Goal: Information Seeking & Learning: Learn about a topic

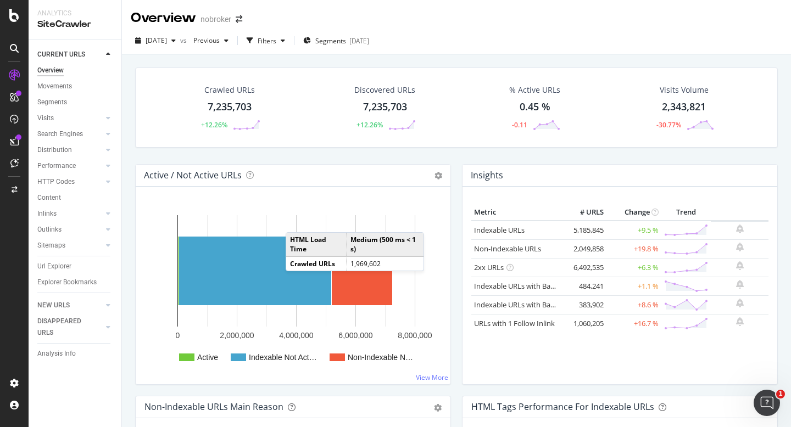
scroll to position [21, 0]
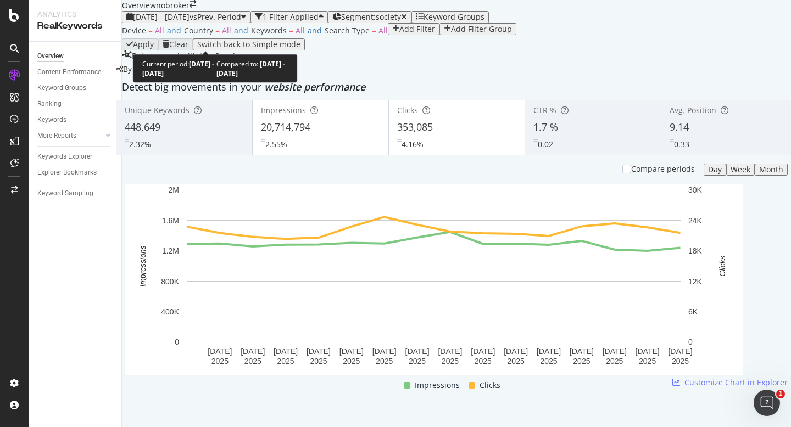
click at [171, 21] on div "[DATE] - [DATE] vs Prev. Period" at bounding box center [186, 17] width 120 height 9
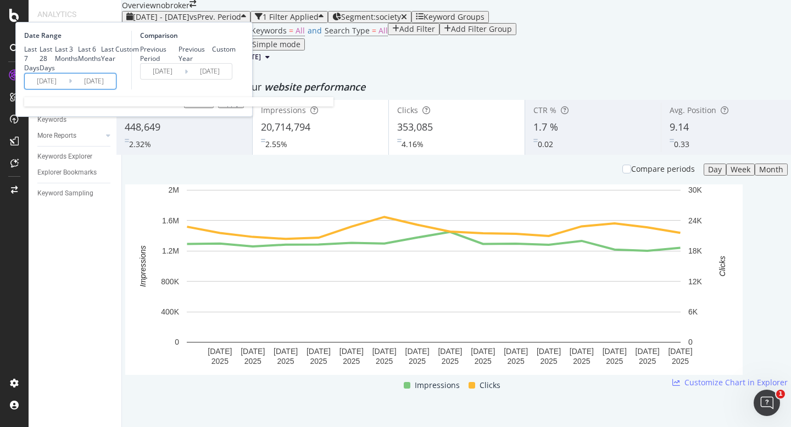
click at [69, 89] on input "[DATE]" at bounding box center [47, 81] width 44 height 15
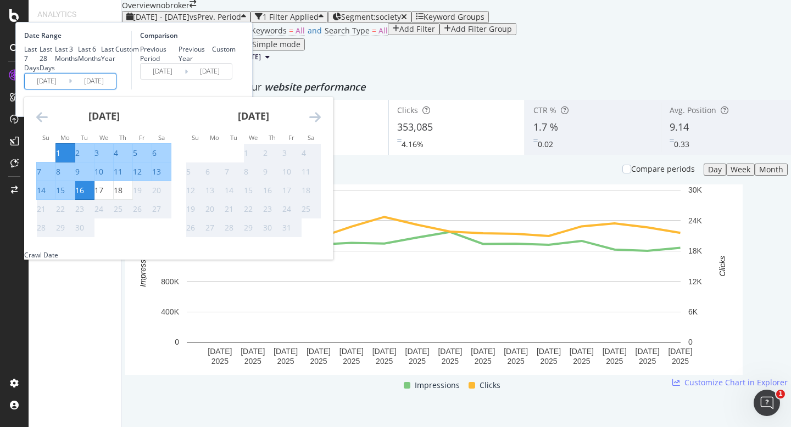
click at [60, 159] on div "1" at bounding box center [58, 153] width 4 height 11
click at [122, 196] on div "18" at bounding box center [118, 190] width 9 height 11
type input "2025/09/18"
type input "2025/08/14"
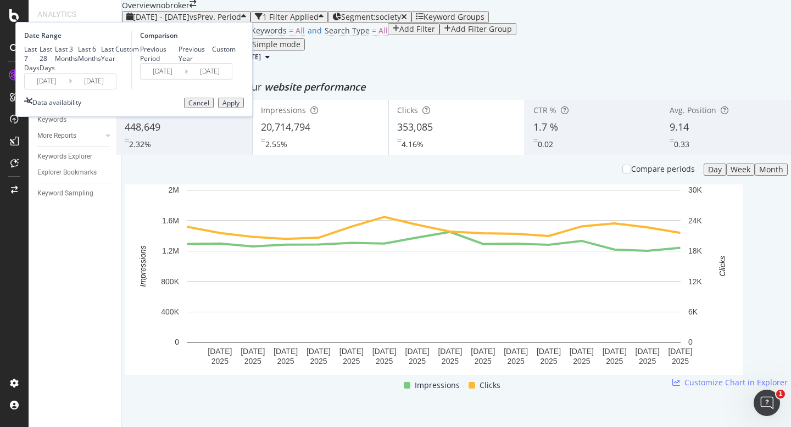
click at [239, 107] on div "Apply" at bounding box center [230, 103] width 17 height 8
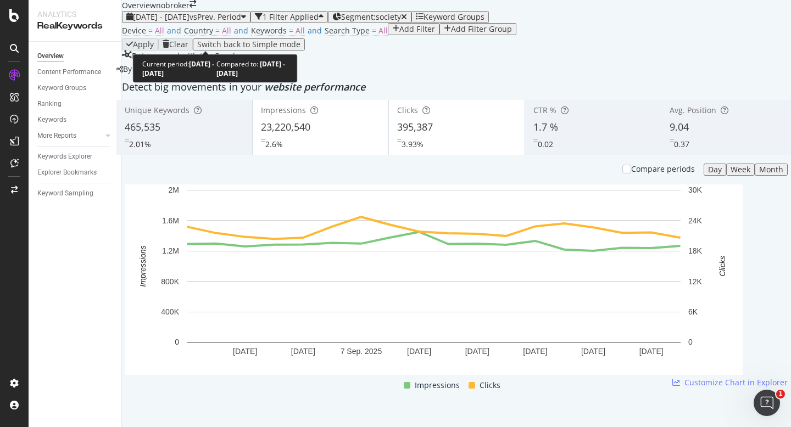
click at [189, 22] on span "2025 Sep. 1st - Sep. 18th" at bounding box center [161, 17] width 57 height 10
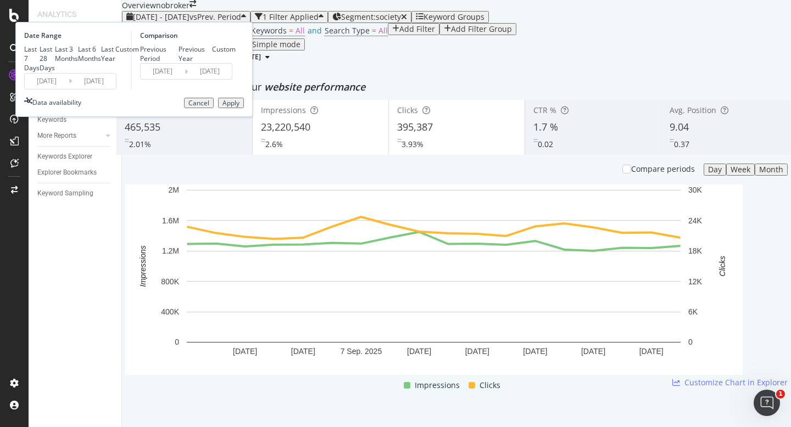
click at [69, 89] on input "2025/09/01" at bounding box center [47, 81] width 44 height 15
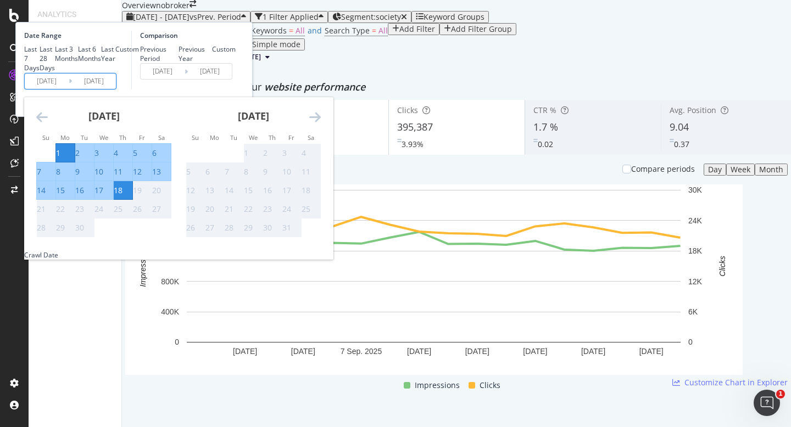
click at [236, 89] on div "Comparison Previous Period Previous Year Custom 2025/08/14 Navigate forward to …" at bounding box center [183, 60] width 104 height 59
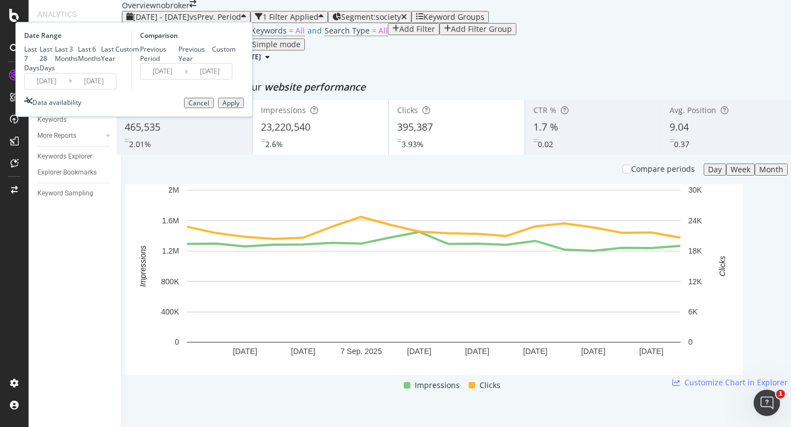
click at [209, 107] on div "Cancel" at bounding box center [198, 103] width 21 height 8
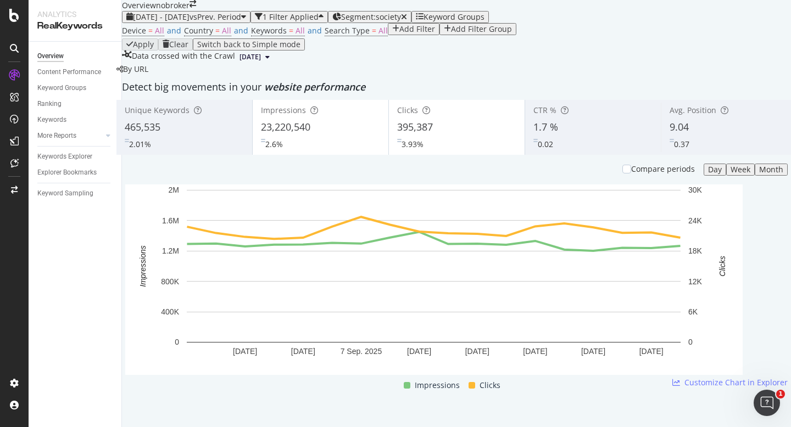
click at [694, 150] on div "0.37" at bounding box center [728, 142] width 119 height 16
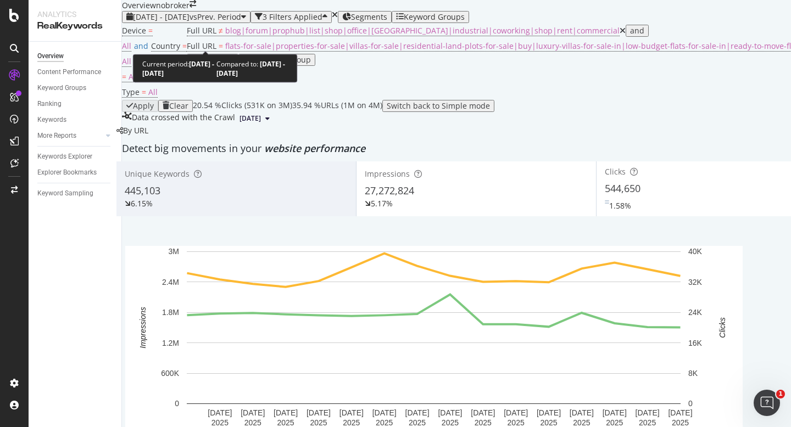
click at [189, 22] on span "[DATE] - [DATE]" at bounding box center [161, 17] width 57 height 10
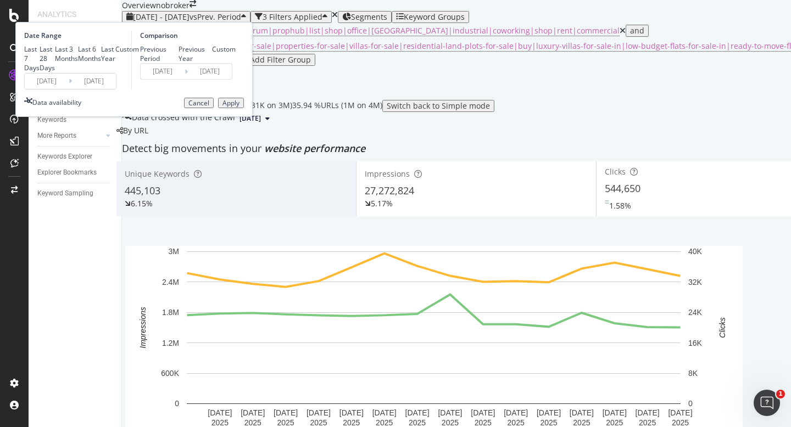
click at [69, 89] on input "2025/09/01" at bounding box center [47, 81] width 44 height 15
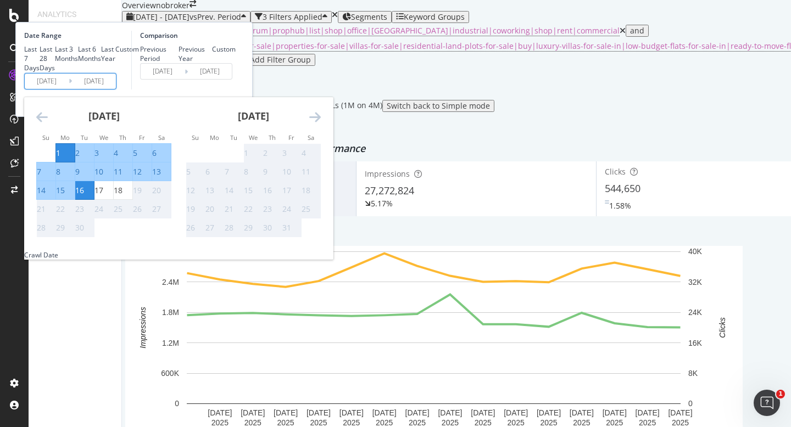
click at [60, 159] on div "1" at bounding box center [58, 153] width 4 height 11
click at [132, 196] on div "18" at bounding box center [123, 190] width 19 height 11
type input "2025/09/18"
type input "2025/08/14"
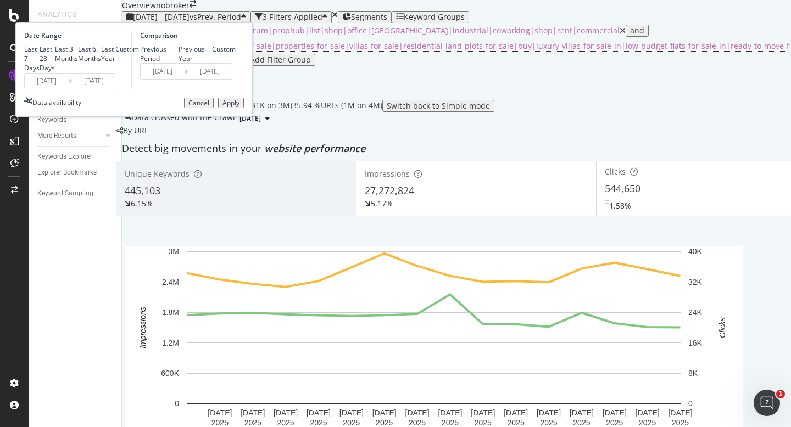
click at [239, 107] on div "Apply" at bounding box center [230, 103] width 17 height 8
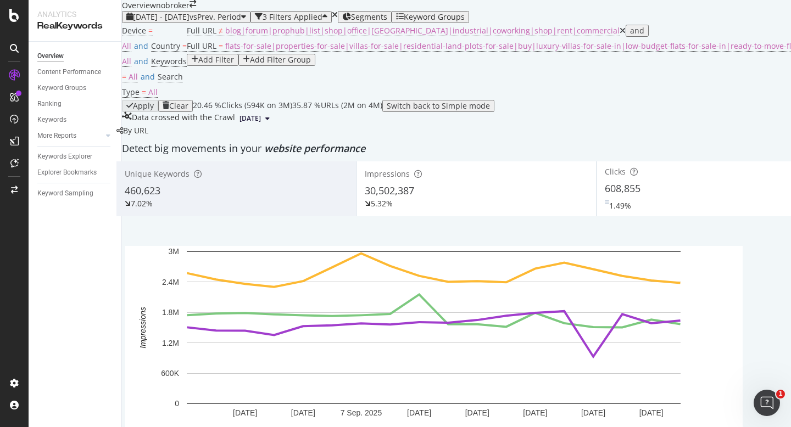
click at [556, 59] on div "Device = All and Country = All and Keywords = All and Search Type = All Full UR…" at bounding box center [716, 61] width 1188 height 77
copy span "608,855"
drag, startPoint x: 450, startPoint y: 228, endPoint x: 402, endPoint y: 230, distance: 47.8
click at [605, 196] on div "608,855" at bounding box center [716, 189] width 223 height 14
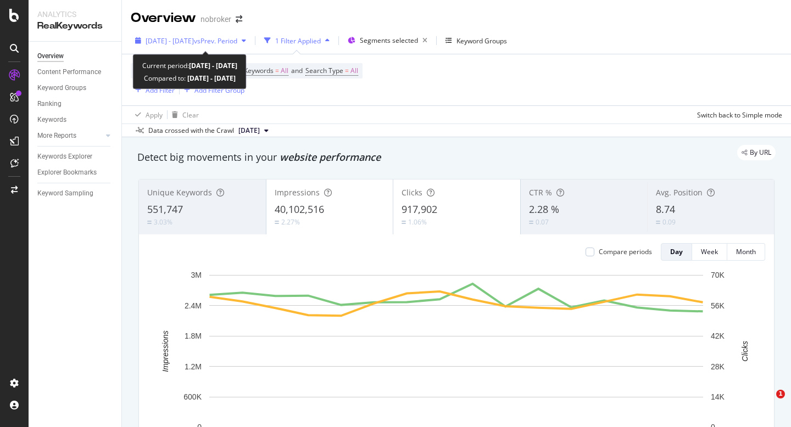
click at [189, 41] on span "[DATE] - [DATE]" at bounding box center [170, 40] width 48 height 9
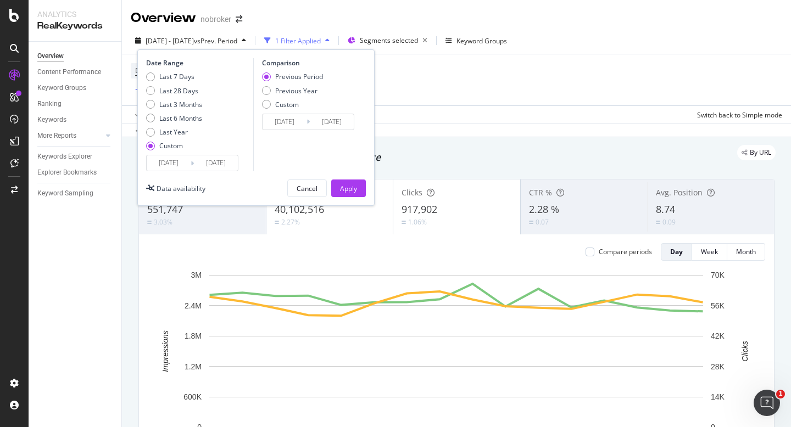
click at [159, 164] on input "[DATE]" at bounding box center [169, 162] width 44 height 15
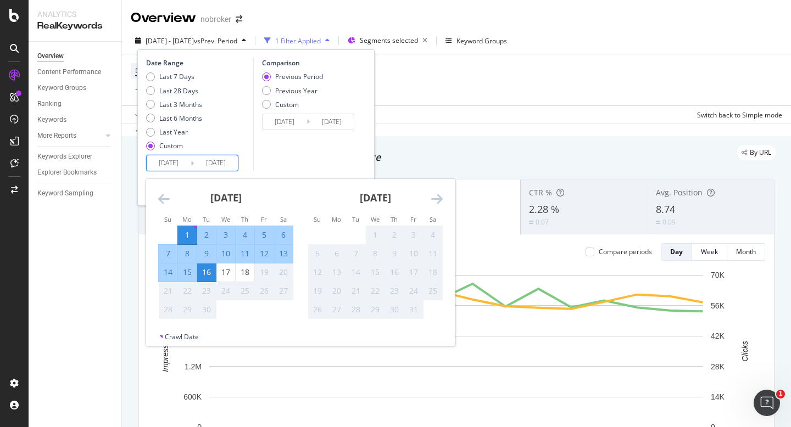
click at [189, 233] on div "1" at bounding box center [187, 235] width 19 height 11
click at [247, 271] on div "18" at bounding box center [245, 272] width 19 height 11
type input "[DATE]"
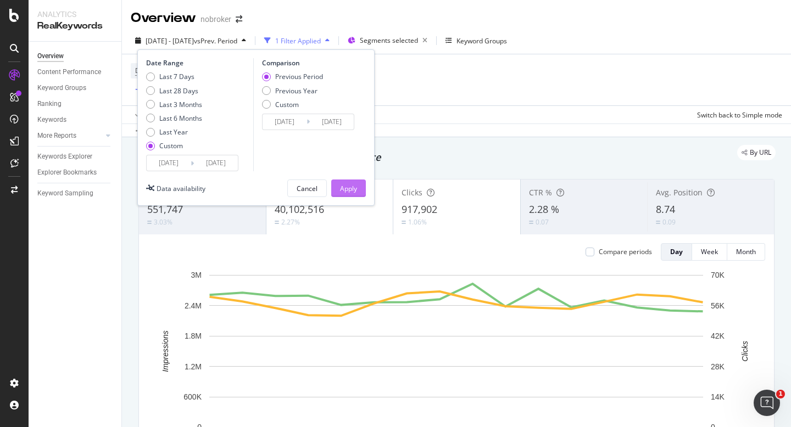
click at [346, 188] on div "Apply" at bounding box center [348, 188] width 17 height 9
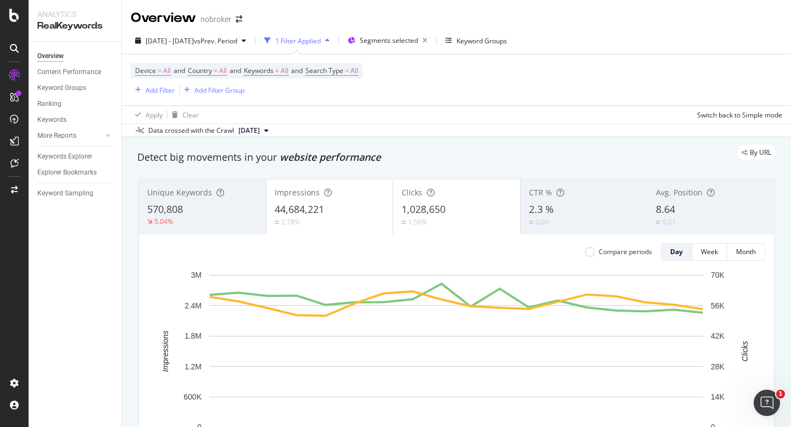
click at [669, 210] on span "8.64" at bounding box center [665, 209] width 19 height 13
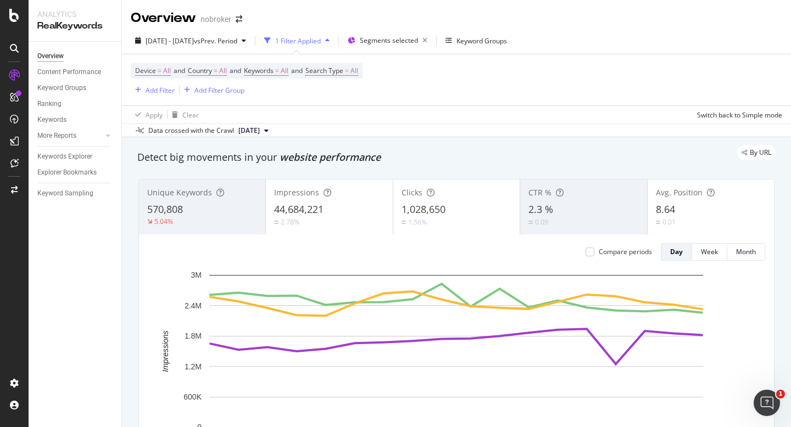
click at [679, 228] on div "Avg. Position 8.64 0.01" at bounding box center [710, 206] width 126 height 49
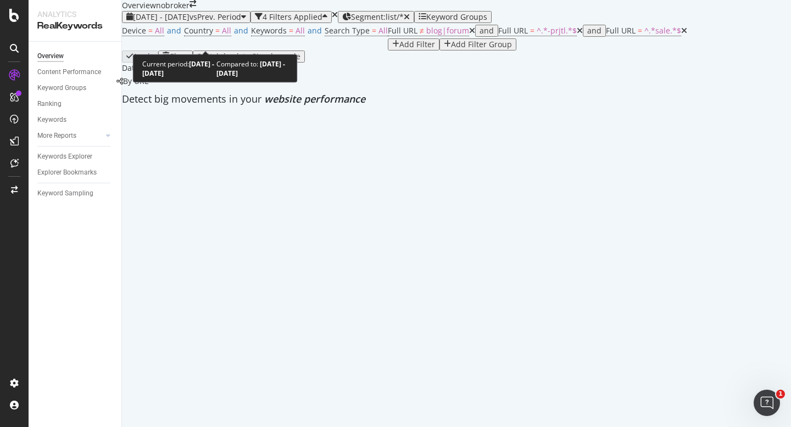
click at [202, 21] on div "[DATE] - [DATE] vs Prev. Period" at bounding box center [186, 17] width 120 height 9
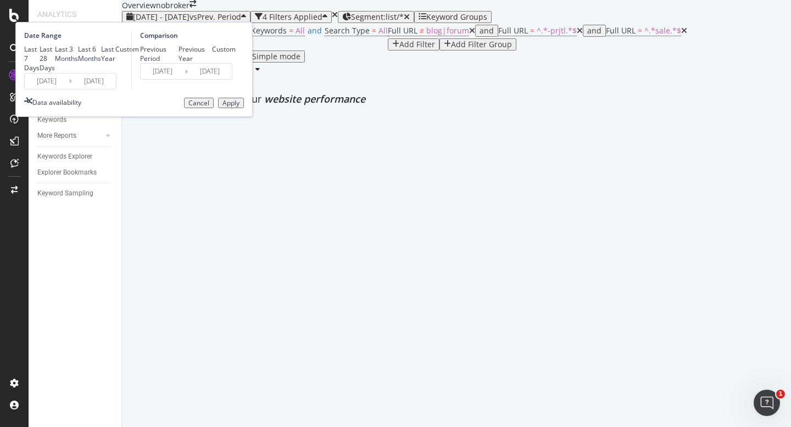
click at [69, 89] on input "[DATE]" at bounding box center [47, 81] width 44 height 15
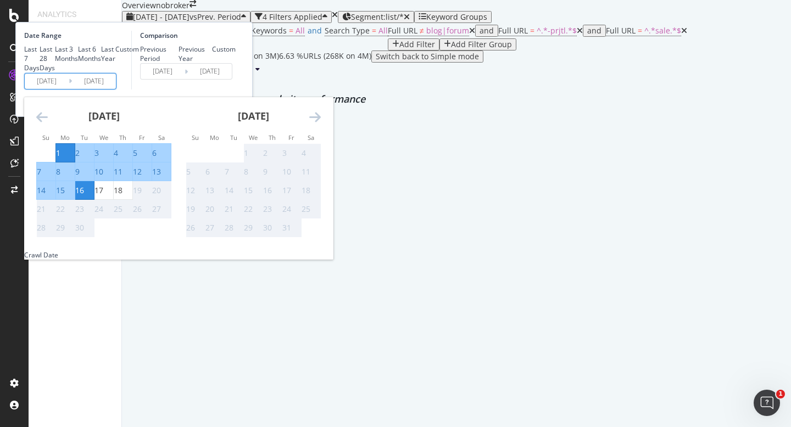
click at [60, 159] on div "1" at bounding box center [58, 153] width 4 height 11
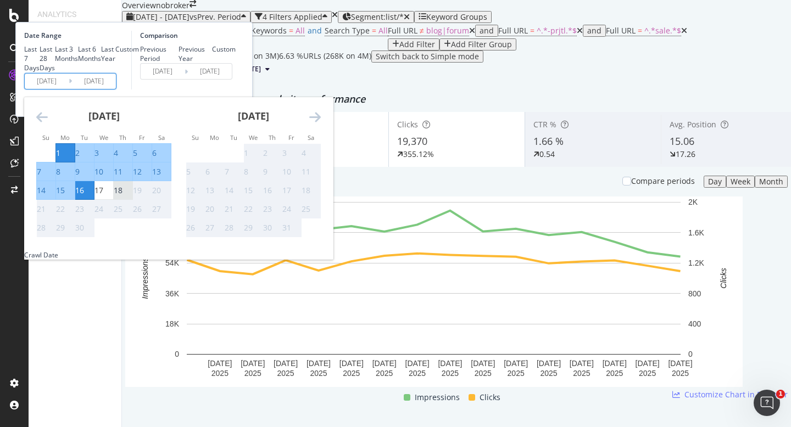
click at [122, 196] on div "18" at bounding box center [118, 190] width 9 height 11
type input "2025/09/18"
type input "2025/08/14"
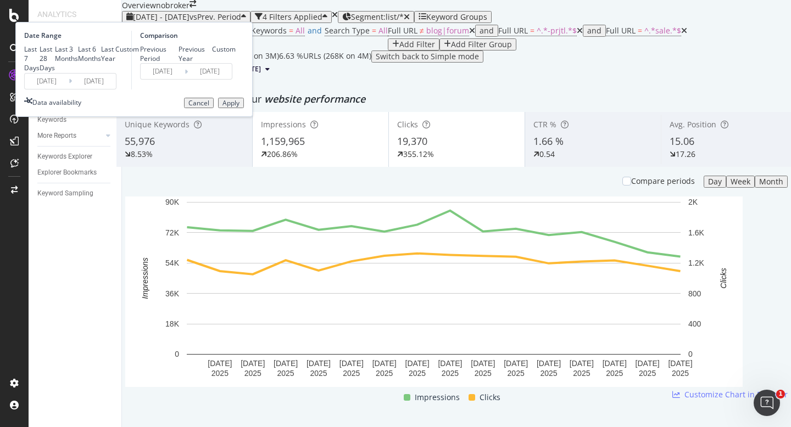
click at [239, 107] on div "Apply" at bounding box center [230, 103] width 17 height 8
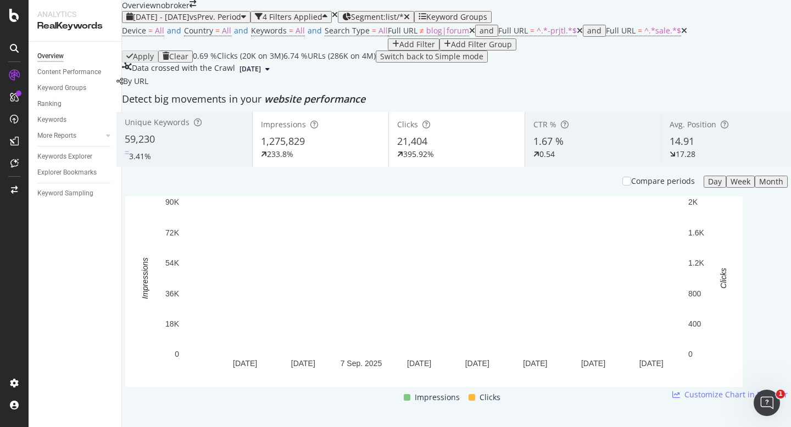
scroll to position [24, 0]
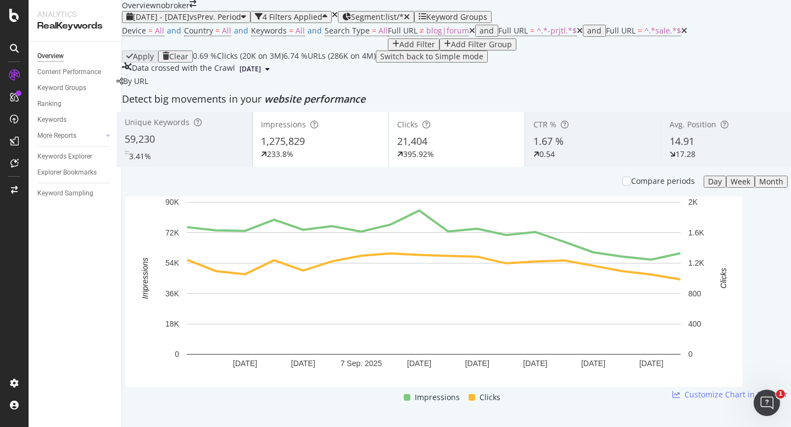
click at [677, 148] on span "14.91" at bounding box center [681, 141] width 25 height 13
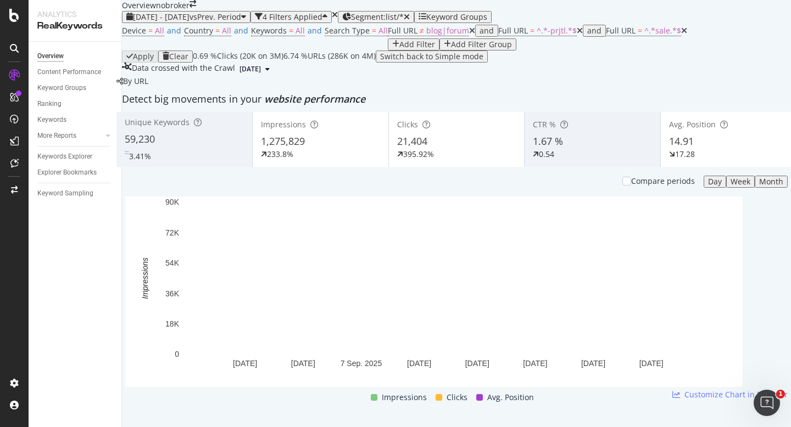
scroll to position [0, 0]
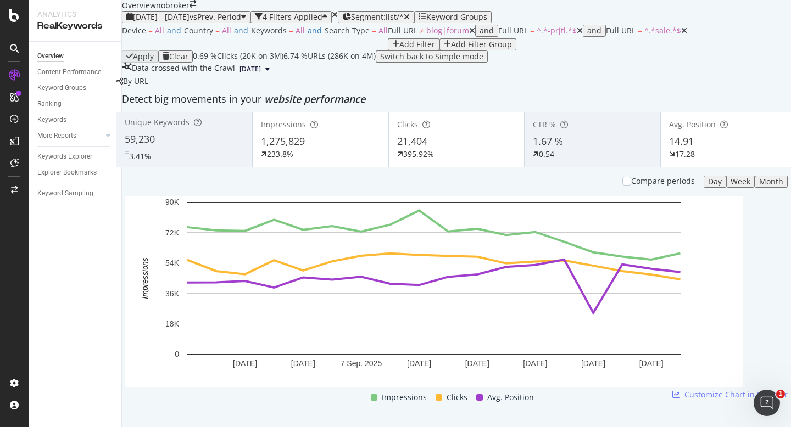
click at [681, 35] on icon at bounding box center [684, 31] width 6 height 8
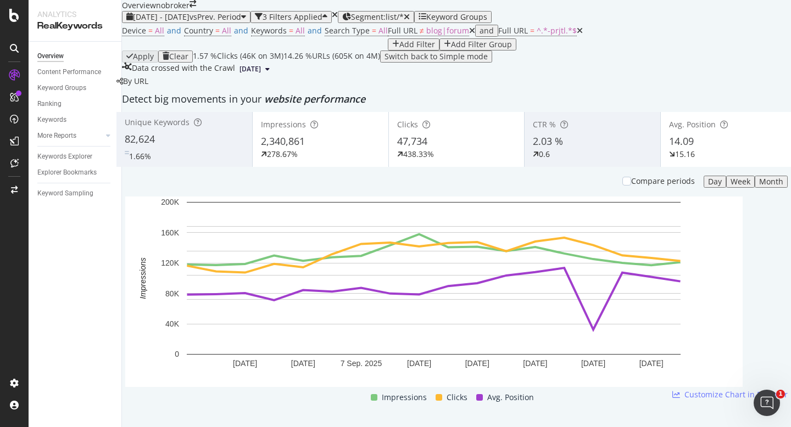
click at [399, 49] on div "Add Filter" at bounding box center [417, 44] width 36 height 9
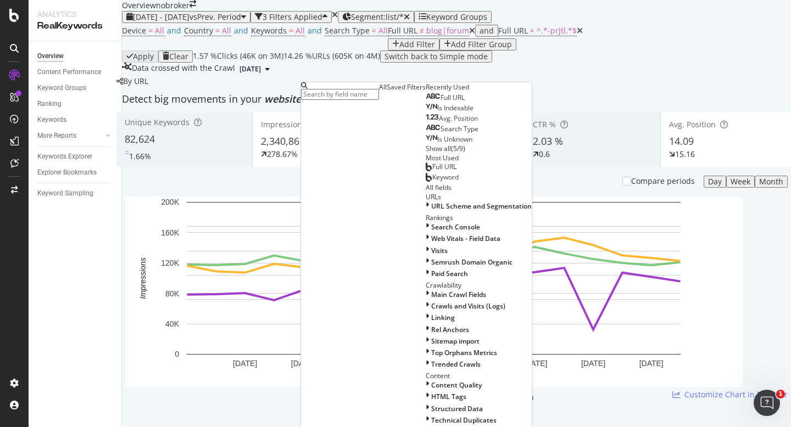
click at [440, 102] on span "Full URL" at bounding box center [452, 97] width 24 height 9
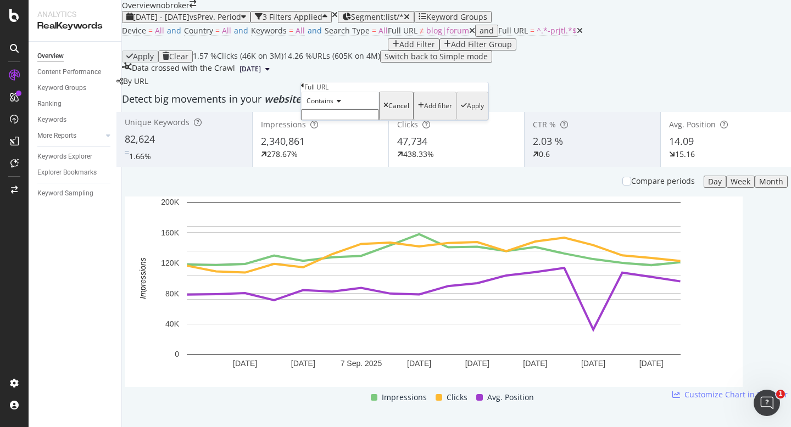
click at [338, 120] on input "text" at bounding box center [340, 114] width 78 height 11
type input "sale"
drag, startPoint x: 422, startPoint y: 163, endPoint x: 484, endPoint y: 161, distance: 61.5
click at [467, 113] on div "Apply" at bounding box center [475, 109] width 17 height 8
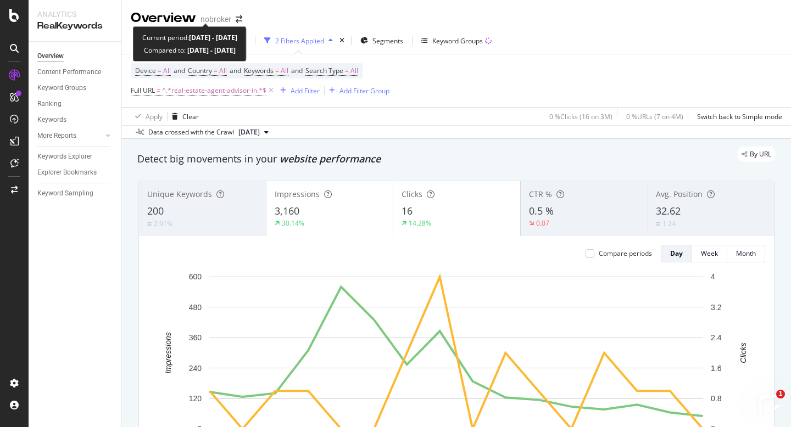
scroll to position [153, 0]
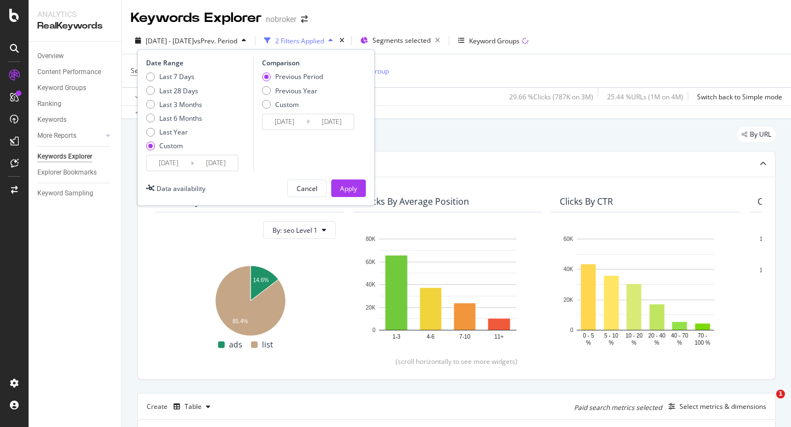
click at [169, 165] on input "[DATE]" at bounding box center [169, 162] width 44 height 15
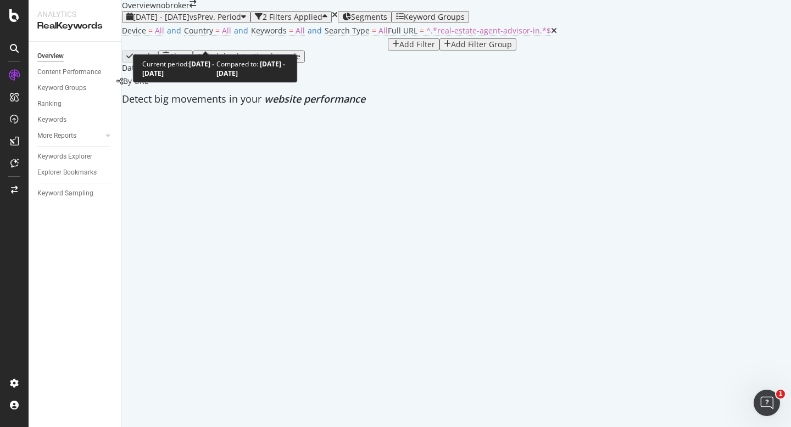
click at [189, 22] on span "[DATE] - [DATE]" at bounding box center [161, 17] width 57 height 10
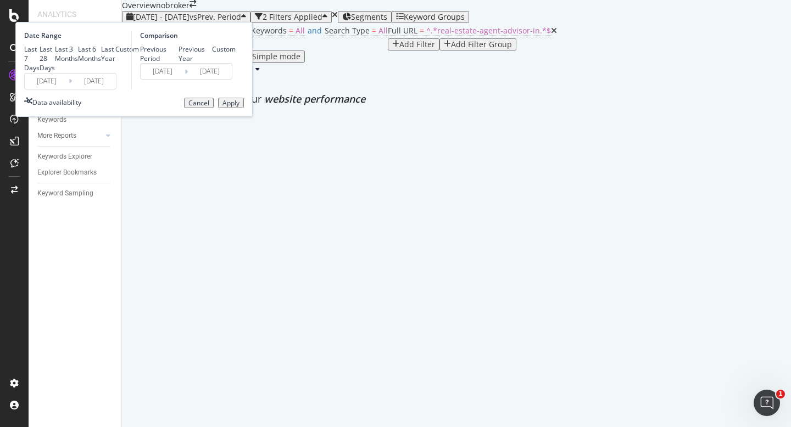
click at [69, 89] on input "2025/09/01" at bounding box center [47, 81] width 44 height 15
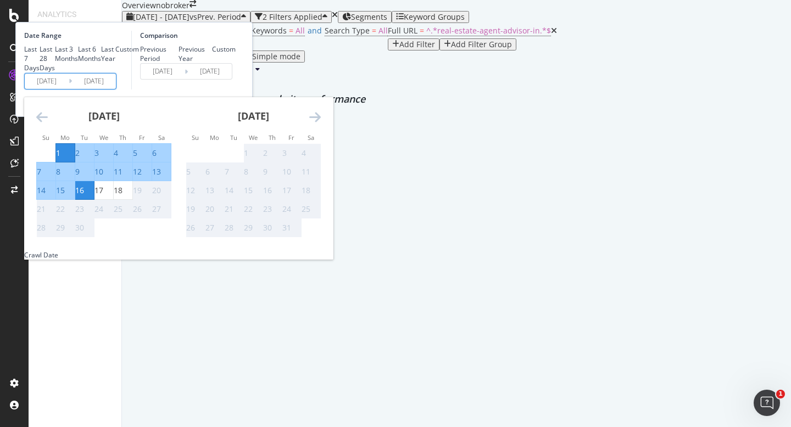
click at [60, 159] on div "1" at bounding box center [58, 153] width 4 height 11
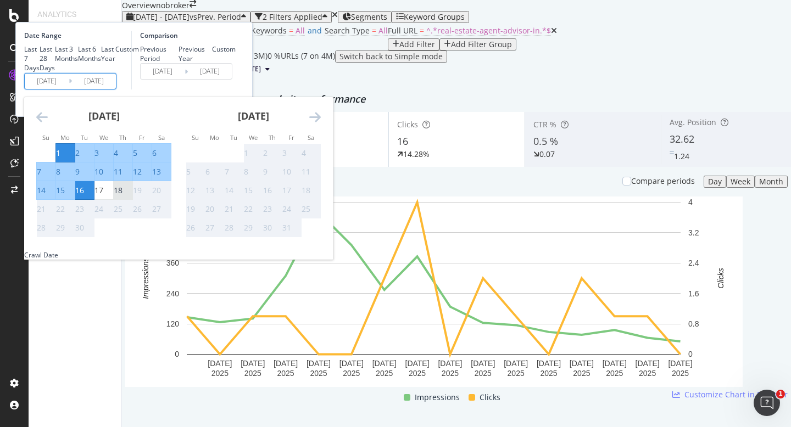
click at [122, 196] on div "18" at bounding box center [118, 190] width 9 height 11
type input "[DATE]"
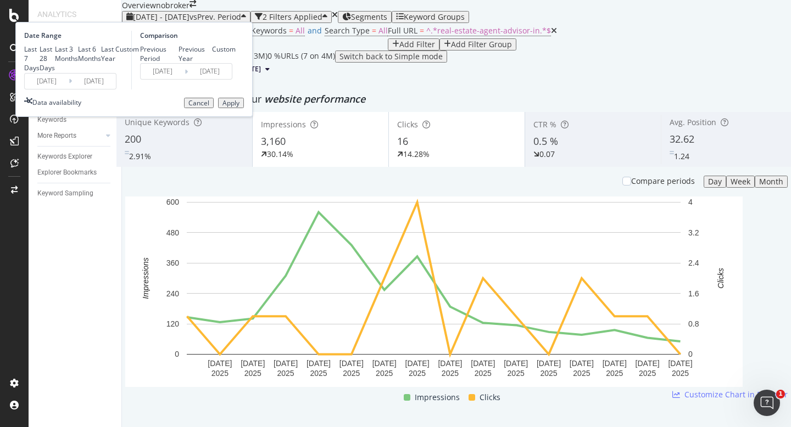
click at [239, 107] on div "Apply" at bounding box center [230, 103] width 17 height 8
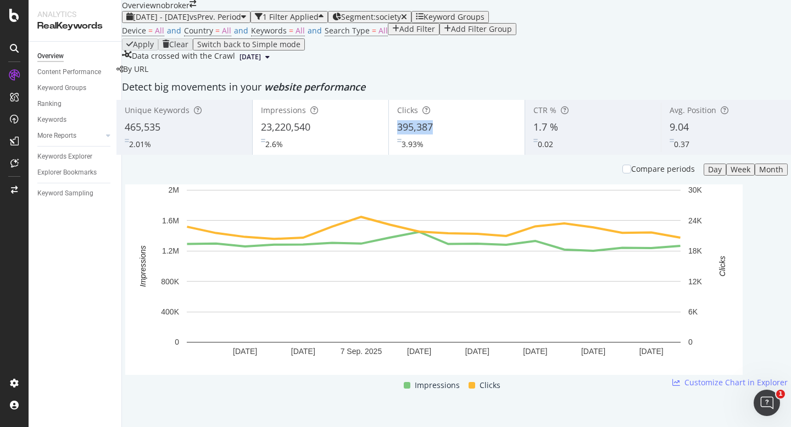
copy span "395,387"
drag, startPoint x: 445, startPoint y: 210, endPoint x: 400, endPoint y: 212, distance: 44.6
click at [400, 152] on div "Clicks 395,387 3.93%" at bounding box center [457, 127] width 136 height 49
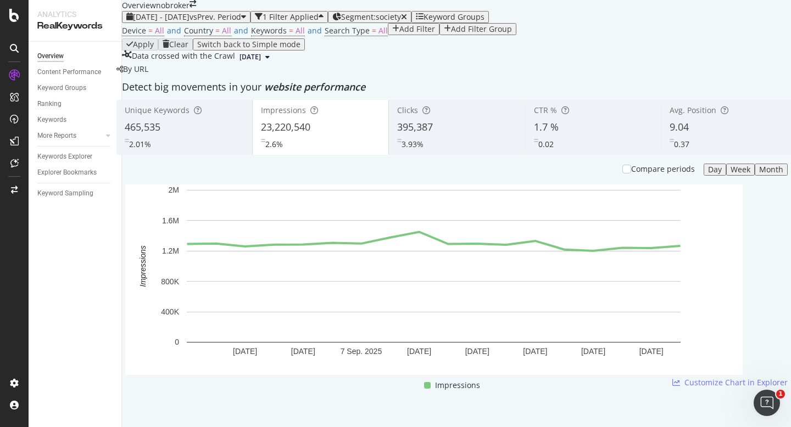
click at [438, 135] on div "395,387" at bounding box center [456, 127] width 119 height 14
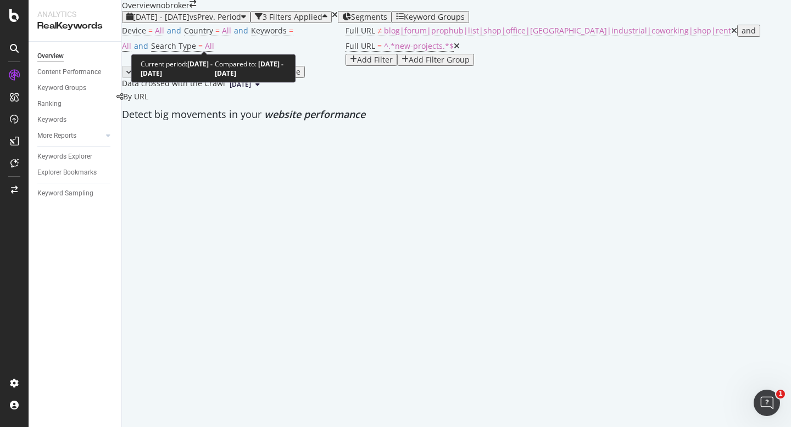
click at [187, 22] on span "2024 Jun. 1st - Jun. 30th" at bounding box center [161, 17] width 57 height 10
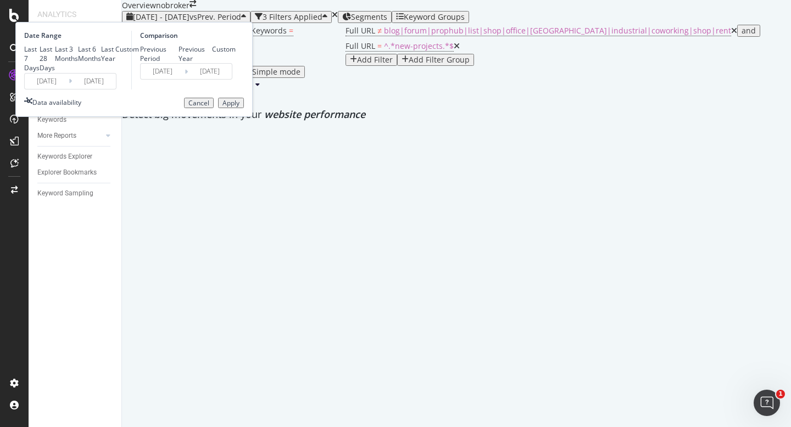
click at [55, 72] on div "Last 28 Days" at bounding box center [47, 58] width 15 height 28
type input "[DATE]"
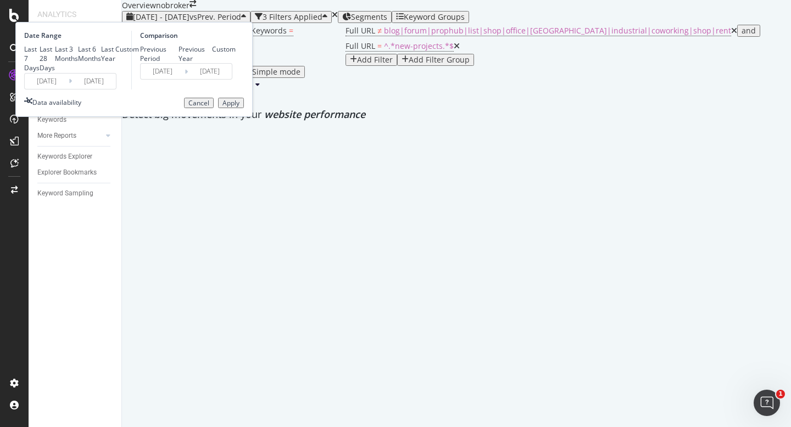
click at [69, 89] on input "[DATE]" at bounding box center [47, 81] width 44 height 15
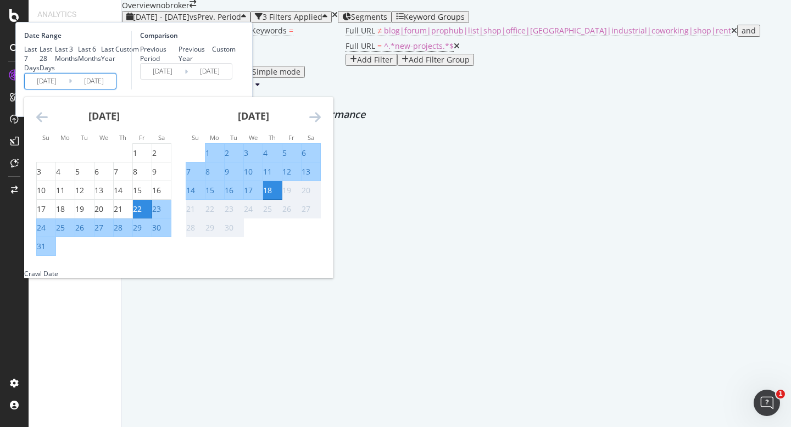
click at [210, 159] on div "1" at bounding box center [207, 153] width 4 height 11
type input "[DATE]"
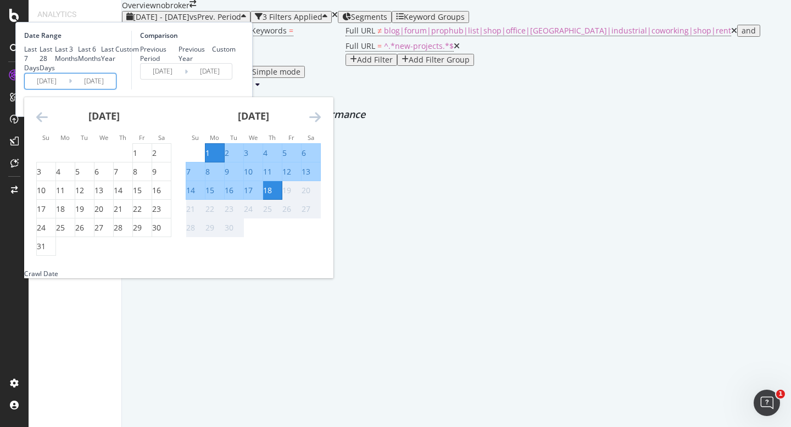
click at [236, 89] on div "Comparison Previous Period Previous Year Custom 2025/08/14 Navigate forward to …" at bounding box center [183, 60] width 104 height 59
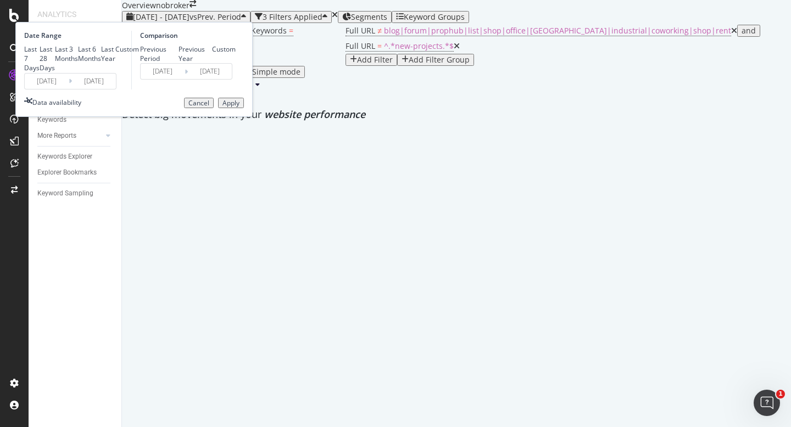
click at [239, 107] on div "Apply" at bounding box center [230, 103] width 17 height 8
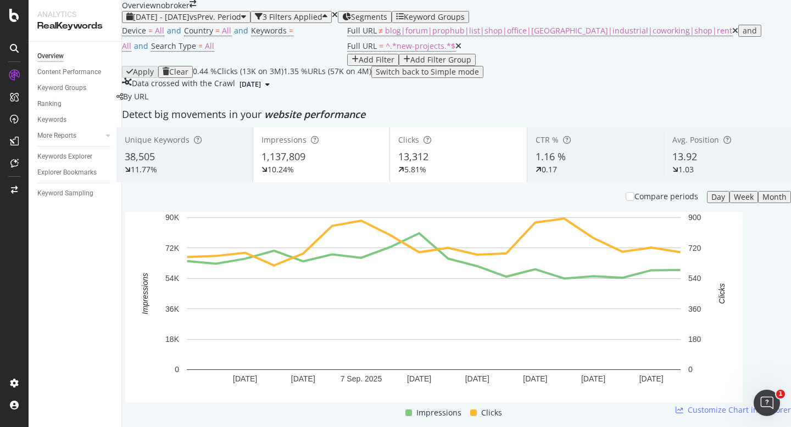
click at [394, 64] on div "Add Filter" at bounding box center [377, 59] width 36 height 9
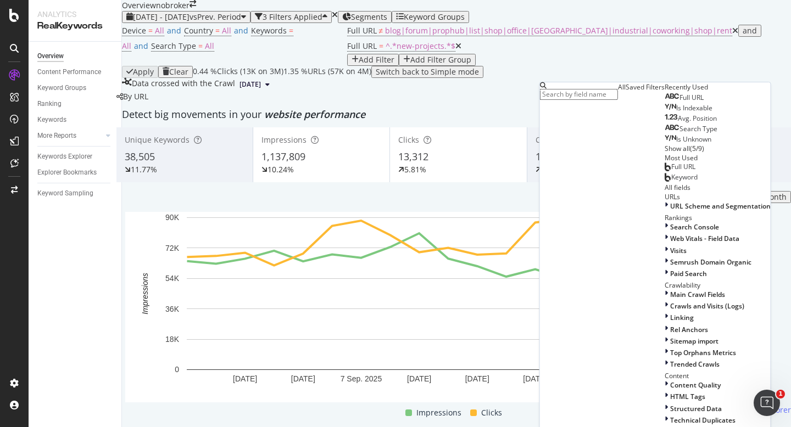
click at [632, 102] on span "Full URL" at bounding box center [691, 97] width 24 height 9
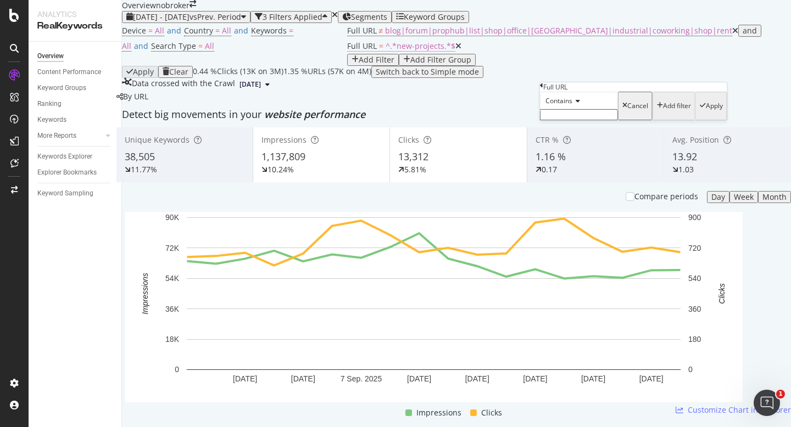
click at [455, 51] on span "^.*new-projects.*$" at bounding box center [420, 46] width 70 height 10
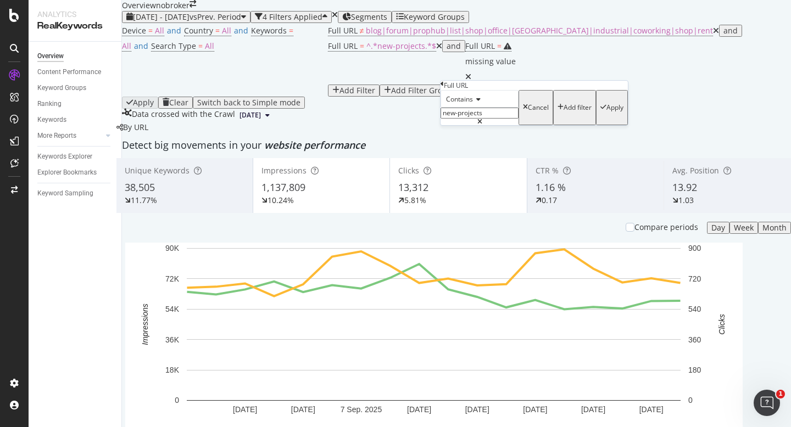
click at [511, 119] on input "new-projects" at bounding box center [479, 113] width 78 height 11
type input "new-projects-in-bangalore"
click at [606, 111] on div "Apply" at bounding box center [614, 108] width 17 height 8
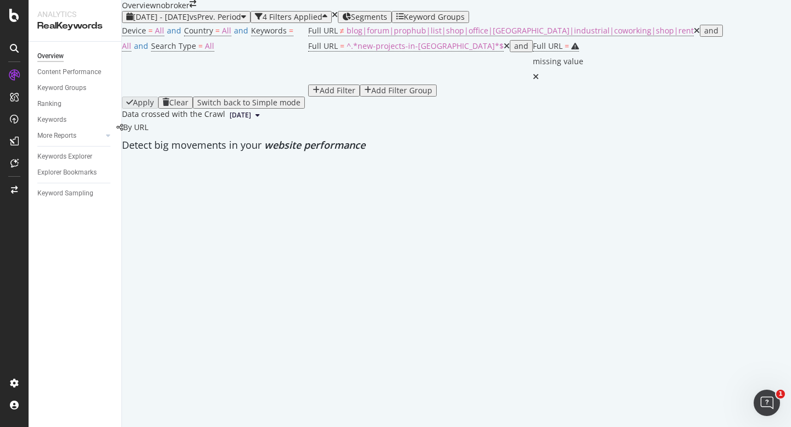
click at [539, 81] on icon at bounding box center [536, 77] width 6 height 8
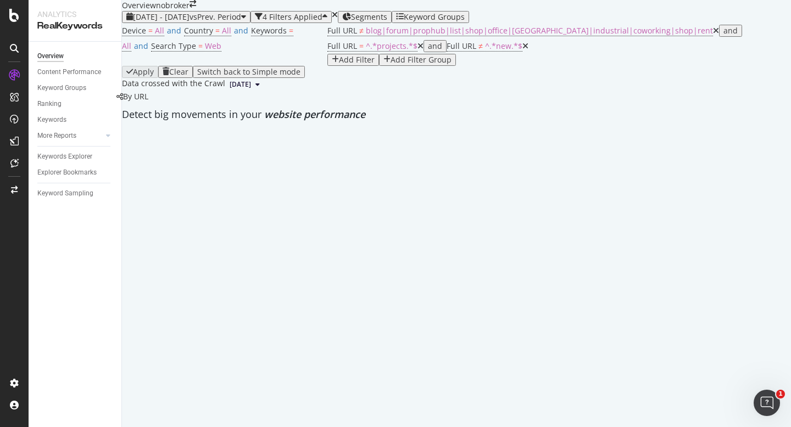
click at [189, 22] on span "[DATE] - [DATE]" at bounding box center [161, 17] width 57 height 10
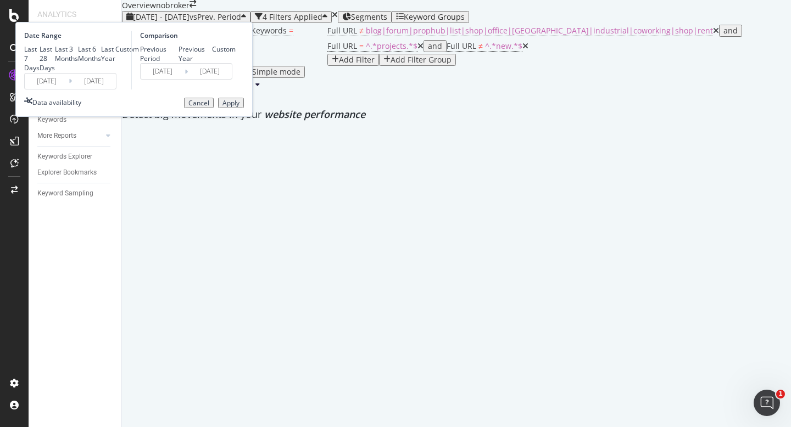
click at [55, 72] on div "Last 28 Days" at bounding box center [47, 58] width 15 height 28
type input "[DATE]"
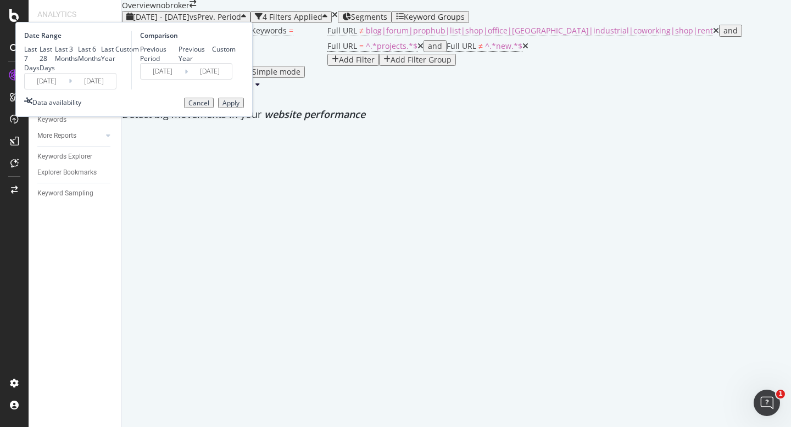
click at [69, 89] on input "[DATE]" at bounding box center [47, 81] width 44 height 15
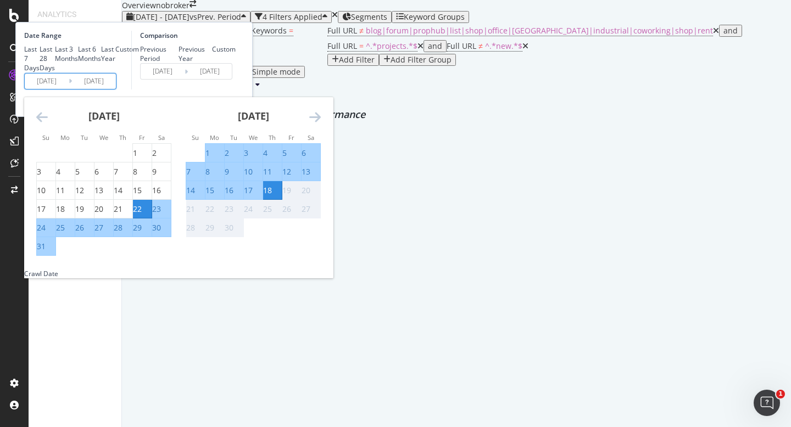
click at [210, 159] on div "1" at bounding box center [207, 153] width 4 height 11
type input "[DATE]"
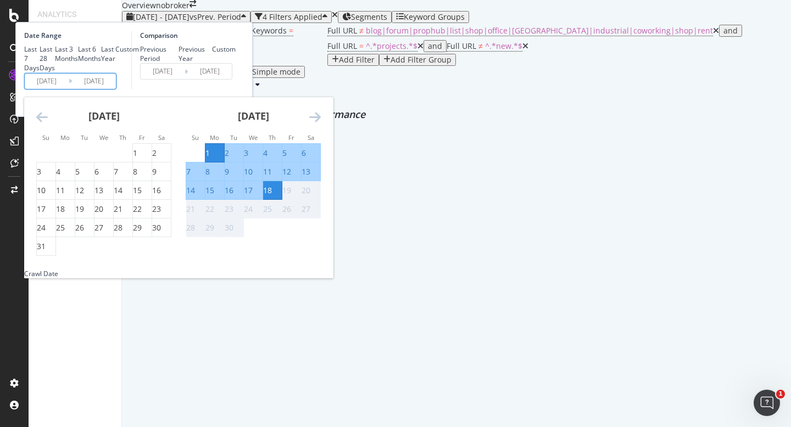
click at [253, 117] on div "Date Range Last 7 Days Last 28 Days Last 3 Months Last 6 Months Last Year Custo…" at bounding box center [133, 69] width 237 height 95
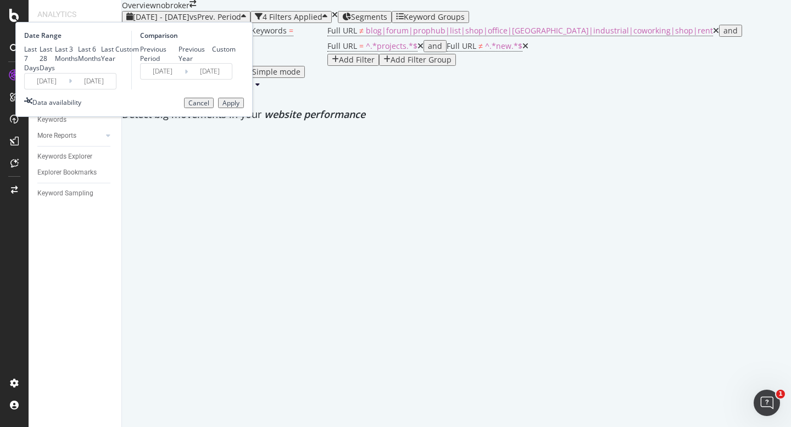
click at [239, 107] on div "Apply" at bounding box center [230, 103] width 17 height 8
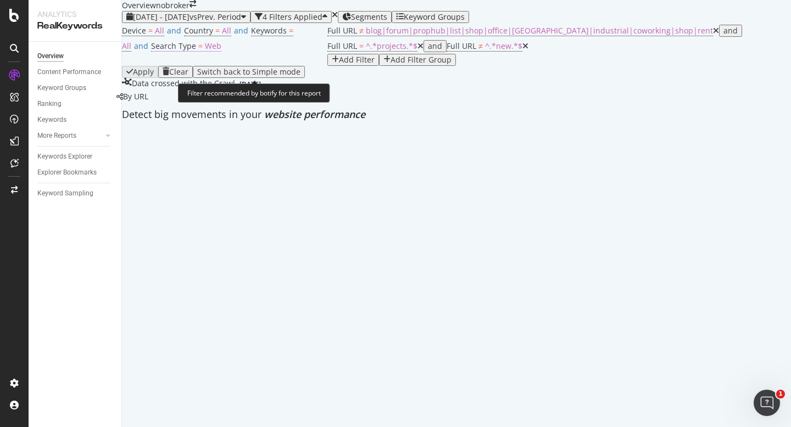
click at [221, 51] on span "Web" at bounding box center [213, 46] width 16 height 10
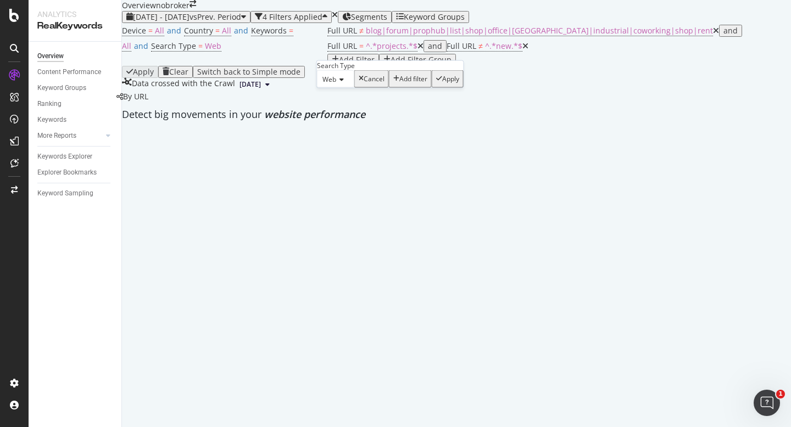
click at [348, 88] on div "Web" at bounding box center [335, 79] width 37 height 18
click at [340, 99] on div "All" at bounding box center [335, 94] width 36 height 12
drag, startPoint x: 423, startPoint y: 117, endPoint x: 607, endPoint y: 38, distance: 199.7
click at [430, 83] on icon "button" at bounding box center [433, 79] width 6 height 8
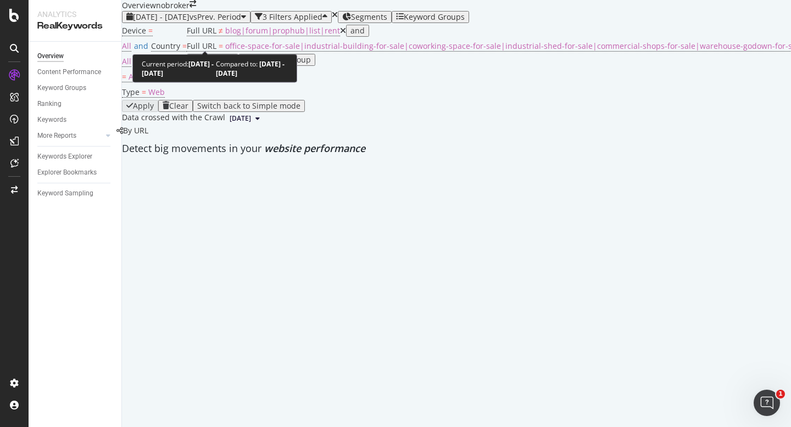
click at [189, 22] on span "[DATE] - [DATE]" at bounding box center [161, 17] width 57 height 10
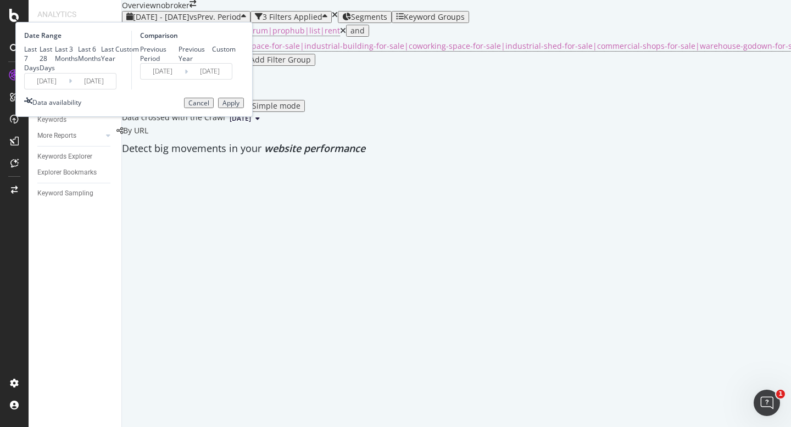
click at [55, 72] on div "Last 28 Days" at bounding box center [47, 58] width 15 height 28
type input "[DATE]"
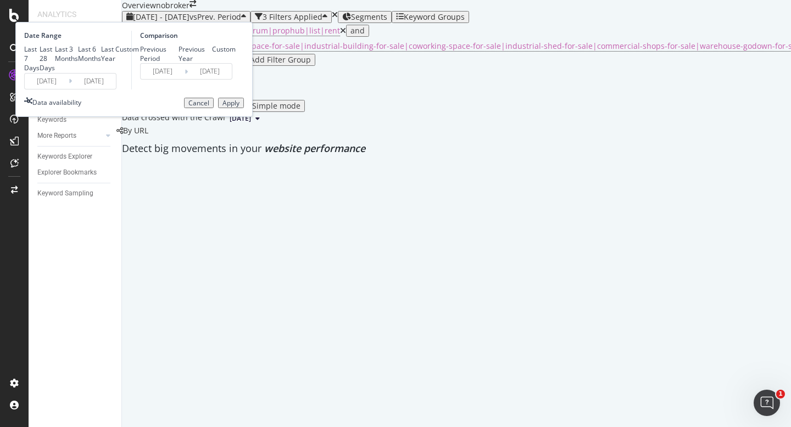
click at [69, 89] on input "[DATE]" at bounding box center [47, 81] width 44 height 15
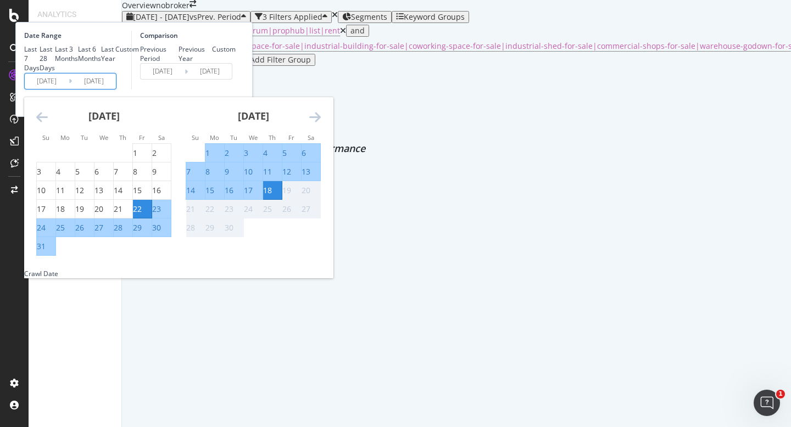
click at [210, 159] on div "1" at bounding box center [207, 153] width 4 height 11
type input "2025/09/01"
type input "2025/08/14"
type input "2025/08/31"
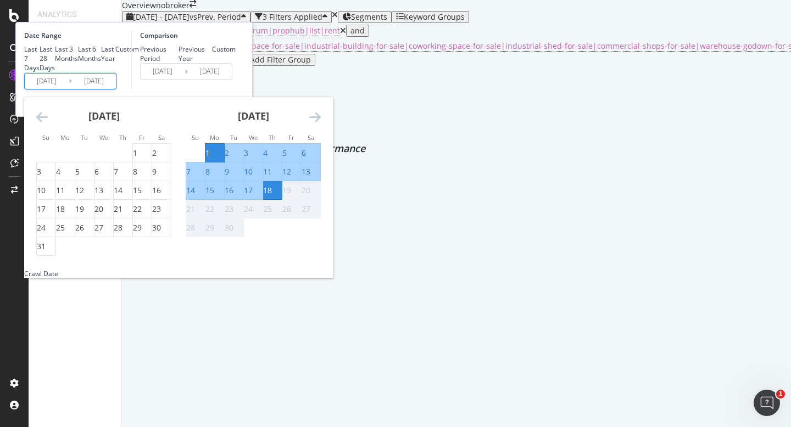
click at [236, 89] on div "Comparison Previous Period Previous Year Custom 2025/08/14 Navigate forward to …" at bounding box center [183, 60] width 104 height 59
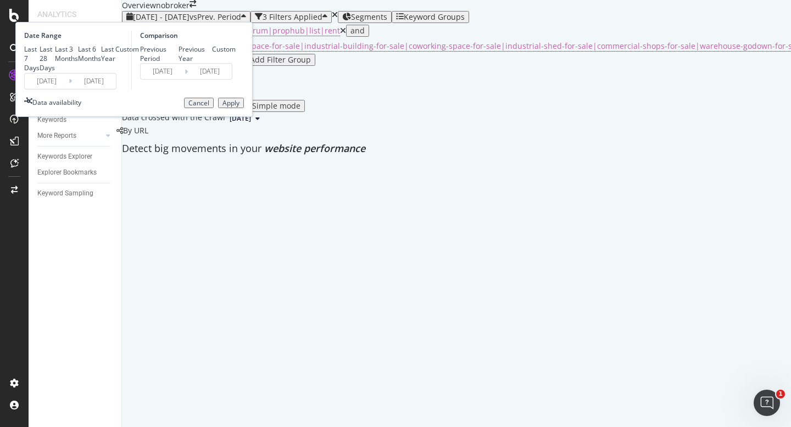
click at [239, 107] on div "Apply" at bounding box center [230, 103] width 17 height 8
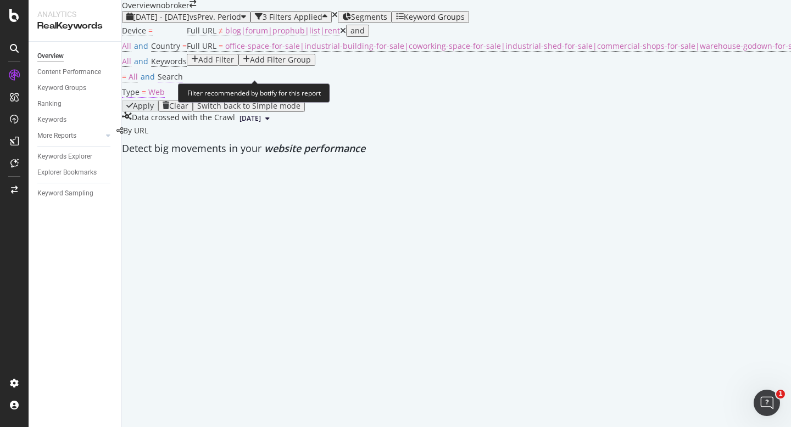
click at [165, 87] on span "Web" at bounding box center [156, 92] width 16 height 10
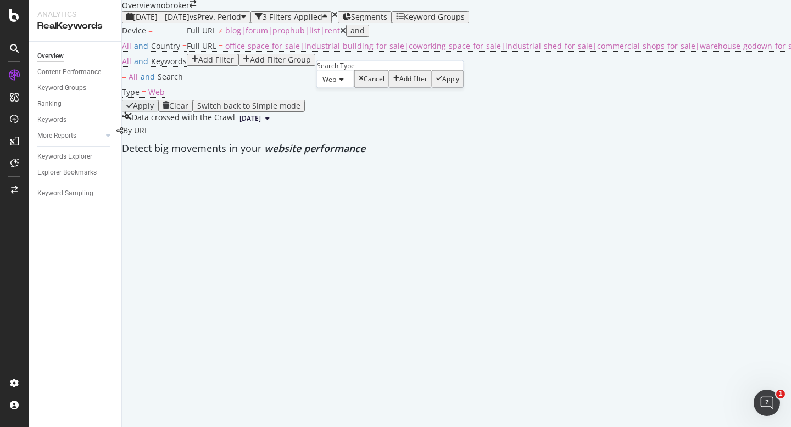
click at [336, 84] on span "Web" at bounding box center [329, 79] width 14 height 9
click at [344, 99] on div "All" at bounding box center [335, 94] width 36 height 12
click at [439, 83] on div "Apply" at bounding box center [444, 79] width 17 height 8
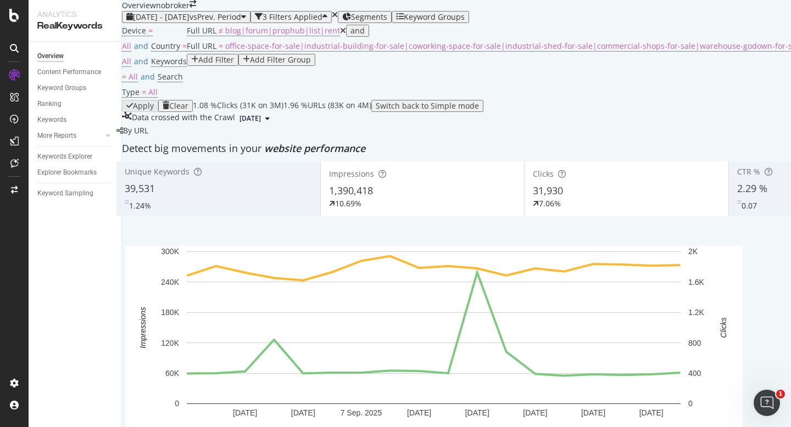
scroll to position [221, 0]
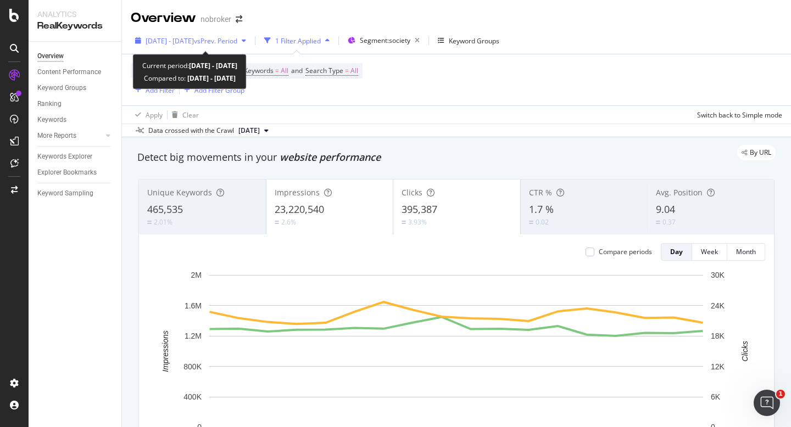
click at [193, 38] on span "[DATE] - [DATE]" at bounding box center [170, 40] width 48 height 9
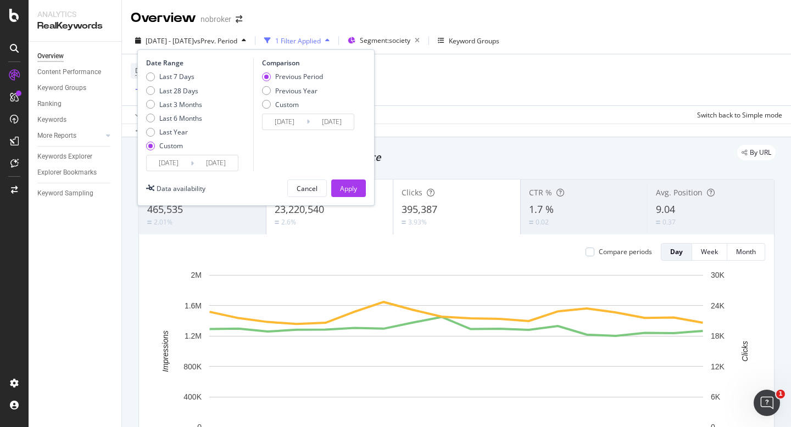
click at [170, 157] on input "[DATE]" at bounding box center [169, 162] width 44 height 15
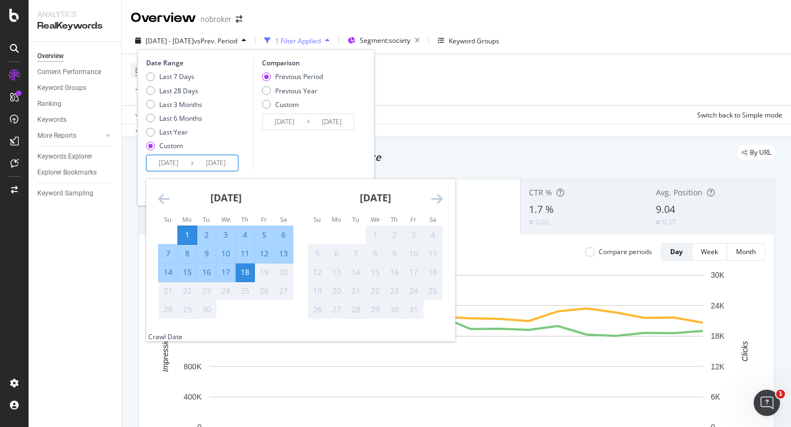
click at [186, 259] on div "8" at bounding box center [187, 253] width 19 height 11
type input "[DATE]"
click at [165, 275] on div "14" at bounding box center [168, 272] width 19 height 11
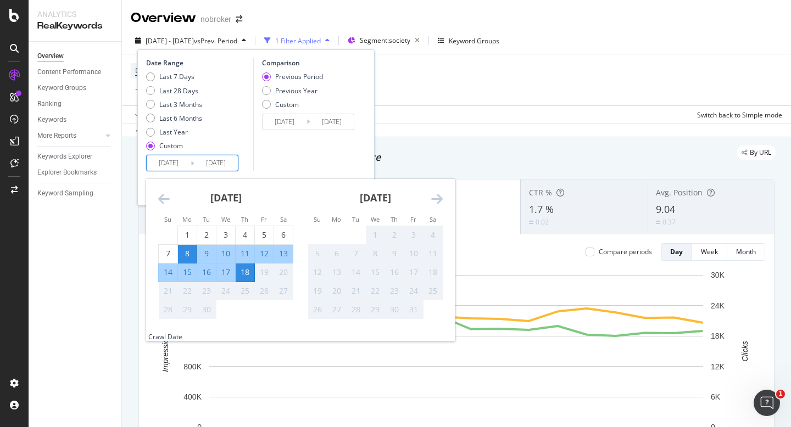
type input "[DATE]"
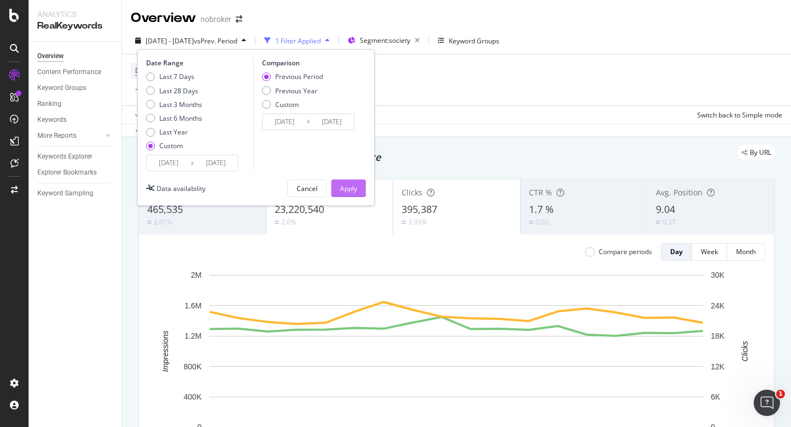
click at [350, 192] on div "Apply" at bounding box center [348, 188] width 17 height 9
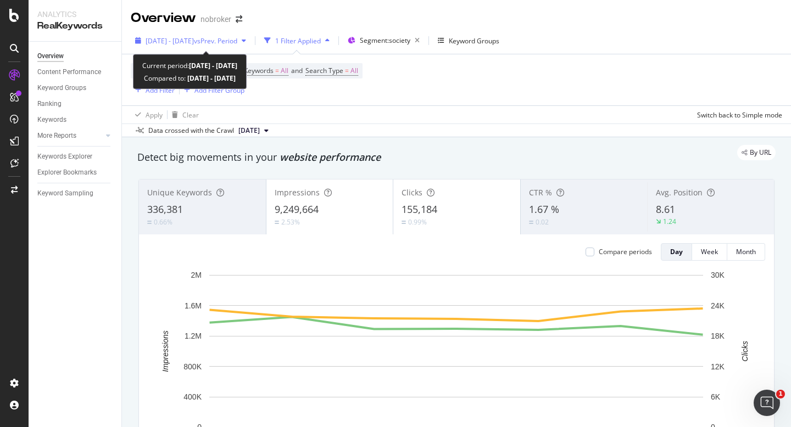
click at [194, 37] on span "2025 Sep. 8th - Sep. 14th" at bounding box center [170, 40] width 48 height 9
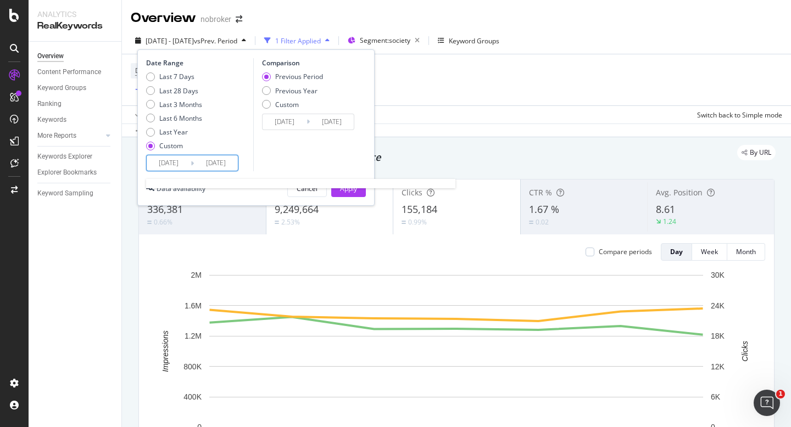
click at [173, 156] on input "2025/09/08" at bounding box center [169, 162] width 44 height 15
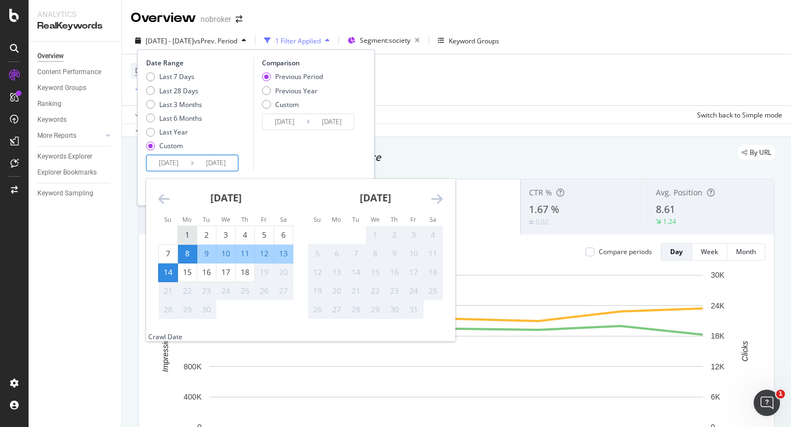
click at [181, 230] on div "1" at bounding box center [187, 235] width 19 height 11
type input "2025/09/01"
type input "2025/08/18"
type input "2025/08/31"
click at [238, 273] on div "18" at bounding box center [245, 272] width 19 height 11
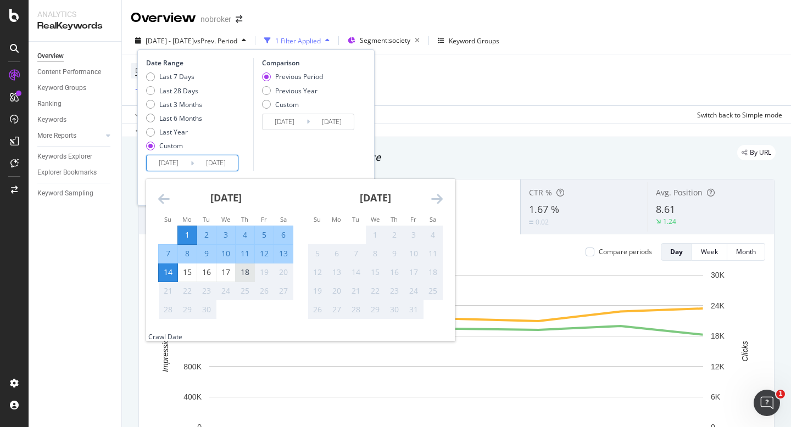
type input "2025/09/18"
type input "2025/08/14"
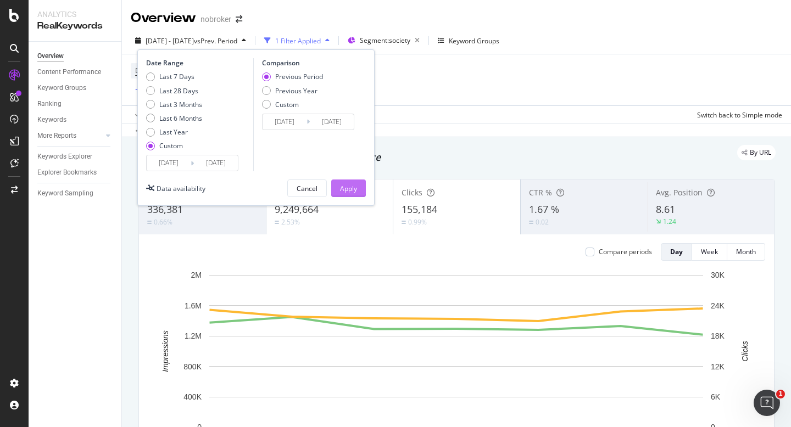
click at [357, 191] on button "Apply" at bounding box center [348, 189] width 35 height 18
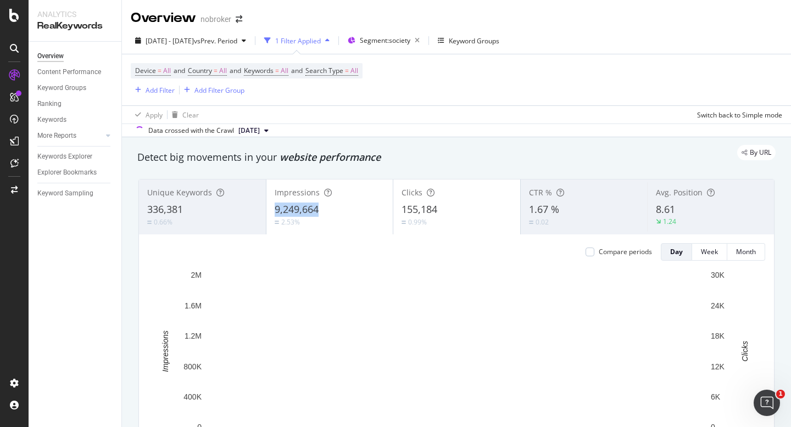
copy span "9,249,664"
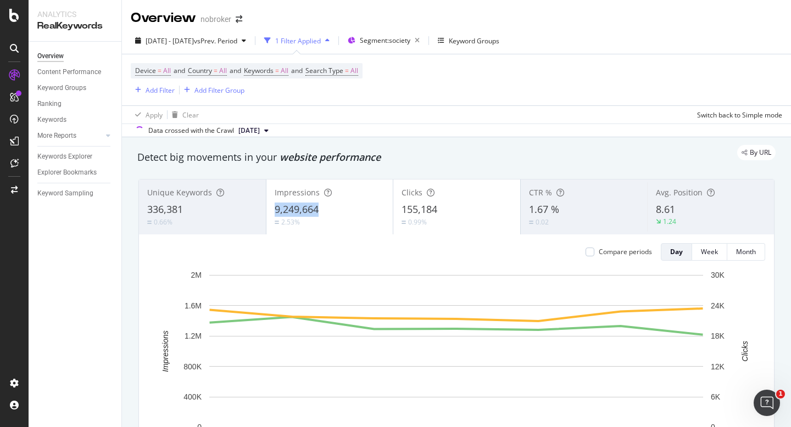
click at [276, 209] on div "9,249,664" at bounding box center [330, 210] width 110 height 14
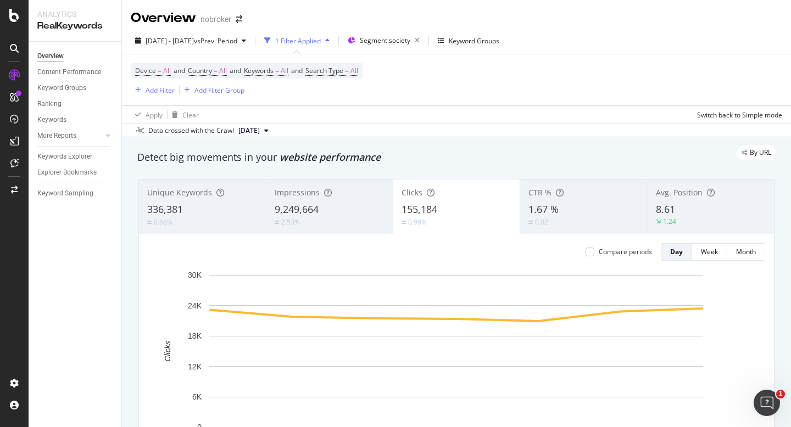
click at [230, 31] on div "2025 Sep. 8th - Sep. 14th vs Prev. Period 1 Filter Applied Segment: society Key…" at bounding box center [456, 82] width 669 height 110
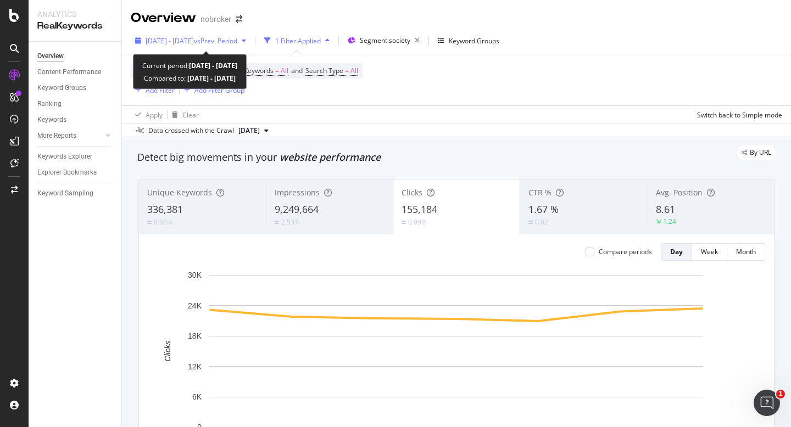
click at [167, 35] on div "2025 Sep. 8th - Sep. 14th vs Prev. Period" at bounding box center [191, 40] width 120 height 16
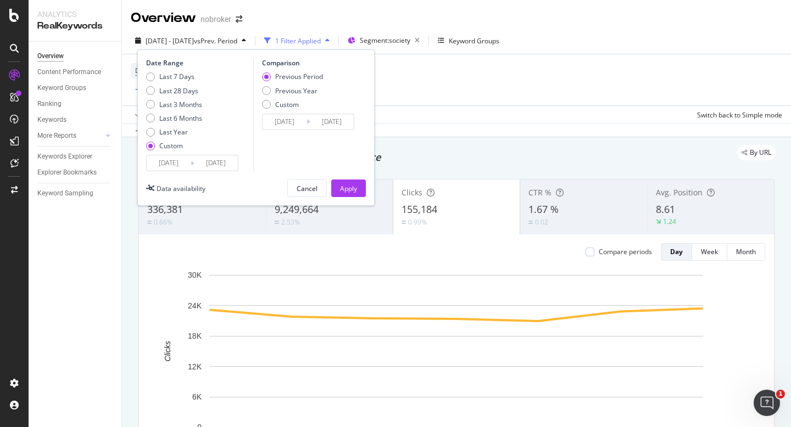
click at [168, 163] on input "2025/09/08" at bounding box center [169, 162] width 44 height 15
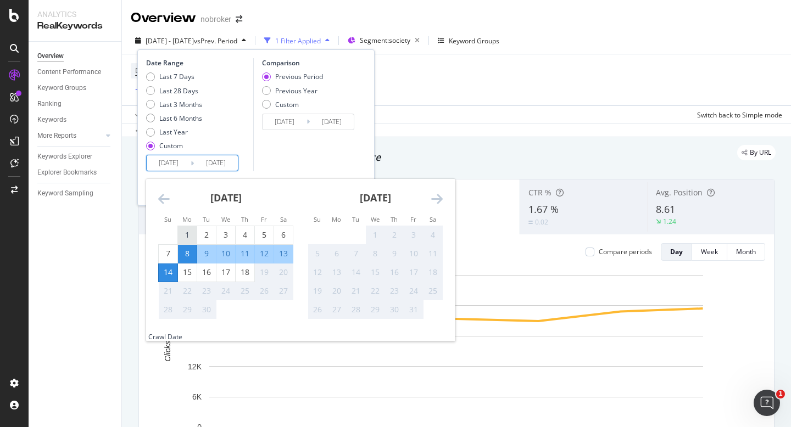
click at [189, 230] on div "1" at bounding box center [187, 235] width 19 height 11
type input "2025/09/01"
type input "2025/08/18"
type input "2025/08/31"
click at [247, 274] on div "18" at bounding box center [245, 272] width 19 height 11
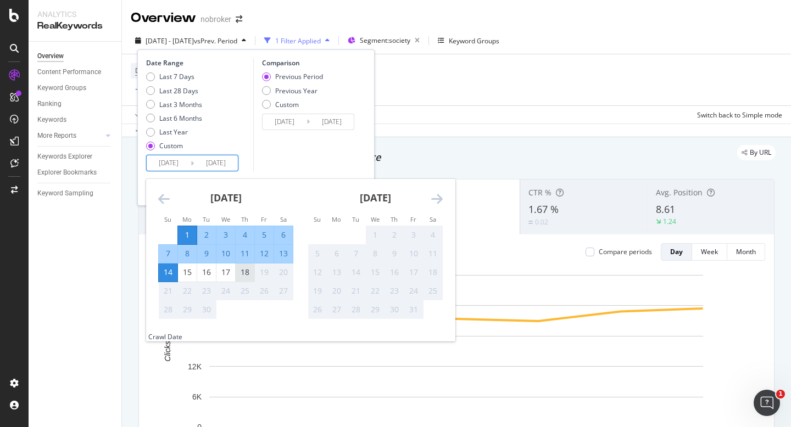
type input "2025/09/18"
type input "2025/08/14"
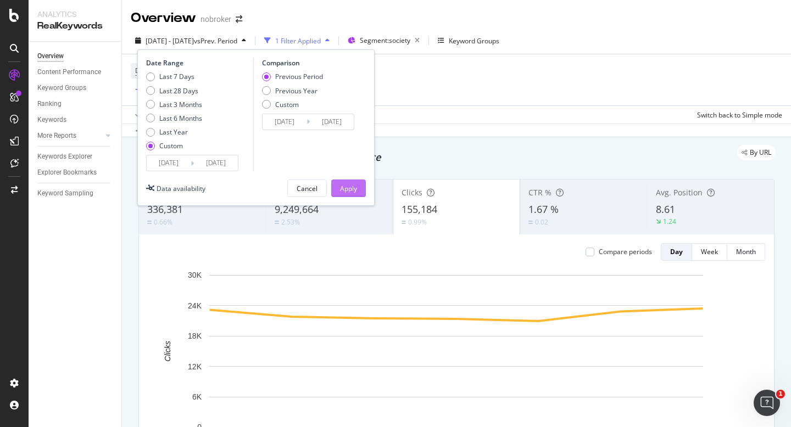
click at [347, 192] on div "Apply" at bounding box center [348, 188] width 17 height 9
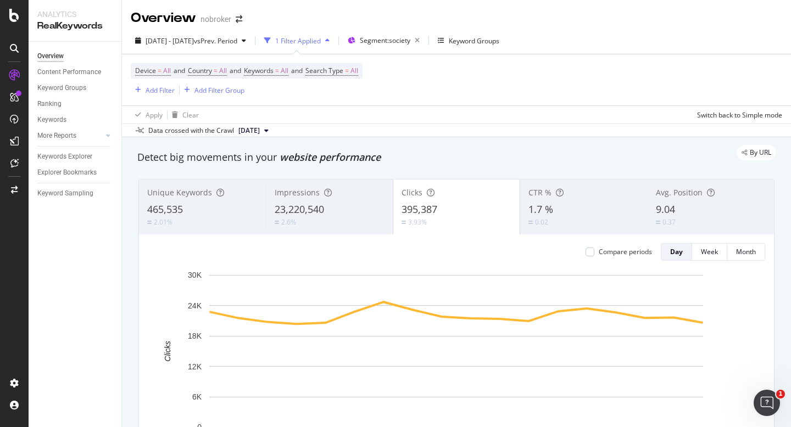
click at [337, 211] on div "23,220,540" at bounding box center [330, 210] width 110 height 14
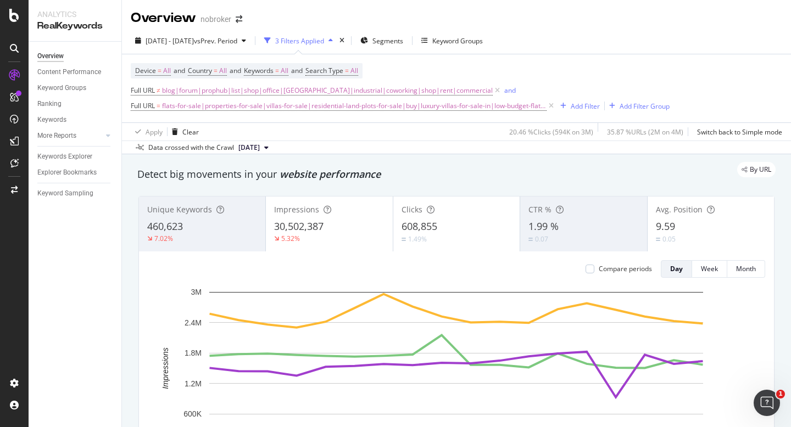
click at [687, 231] on div "9.59" at bounding box center [711, 227] width 110 height 14
